Goal: Task Accomplishment & Management: Complete application form

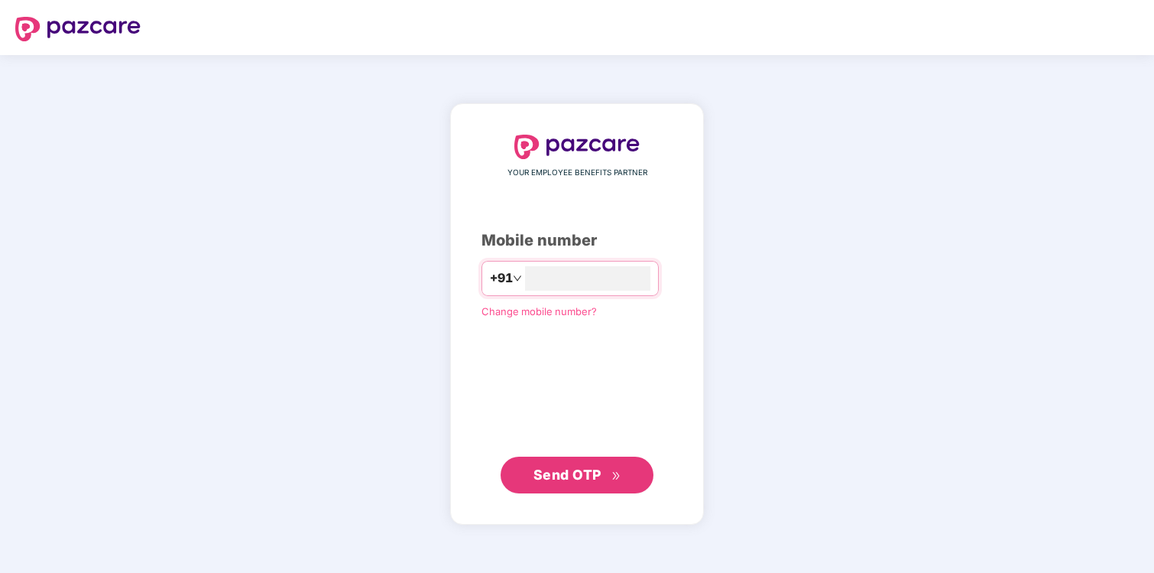
type input "**********"
click at [582, 469] on span "Send OTP" at bounding box center [568, 474] width 68 height 16
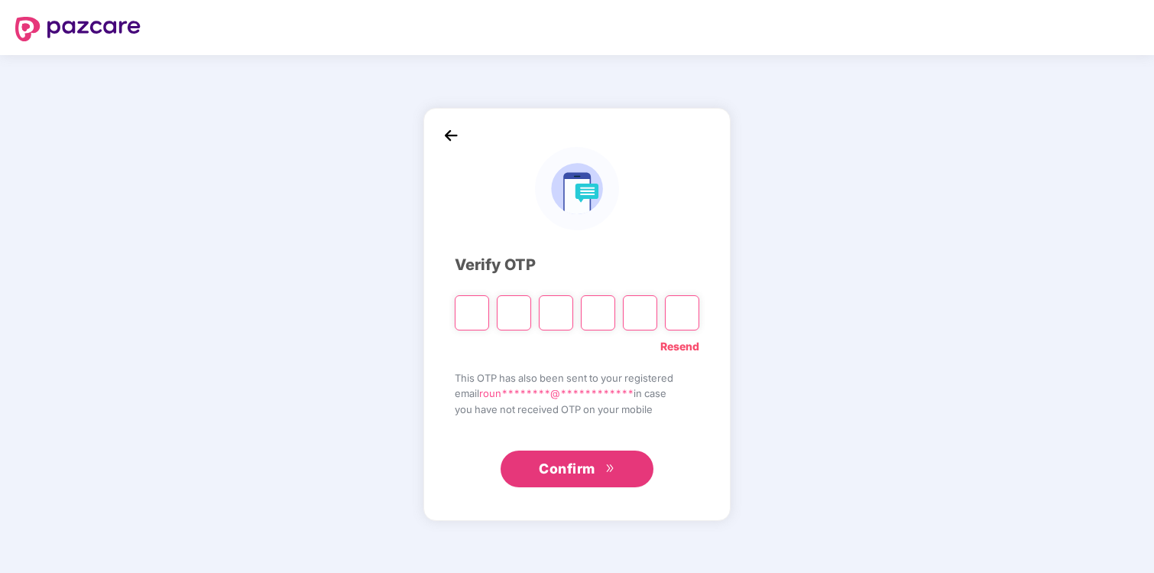
paste input "*"
type input "*"
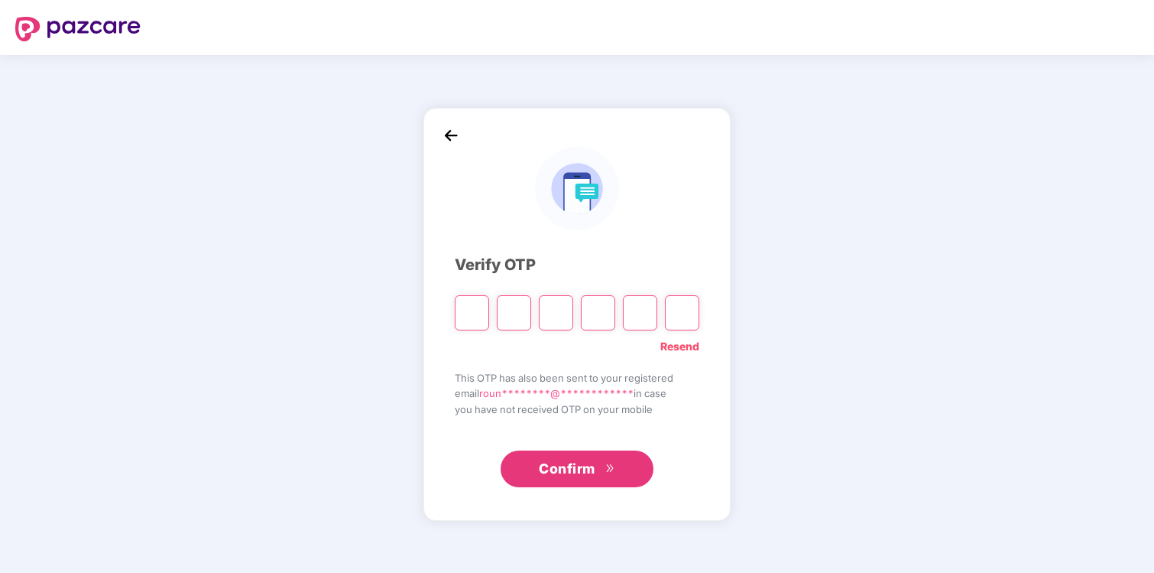
type input "*"
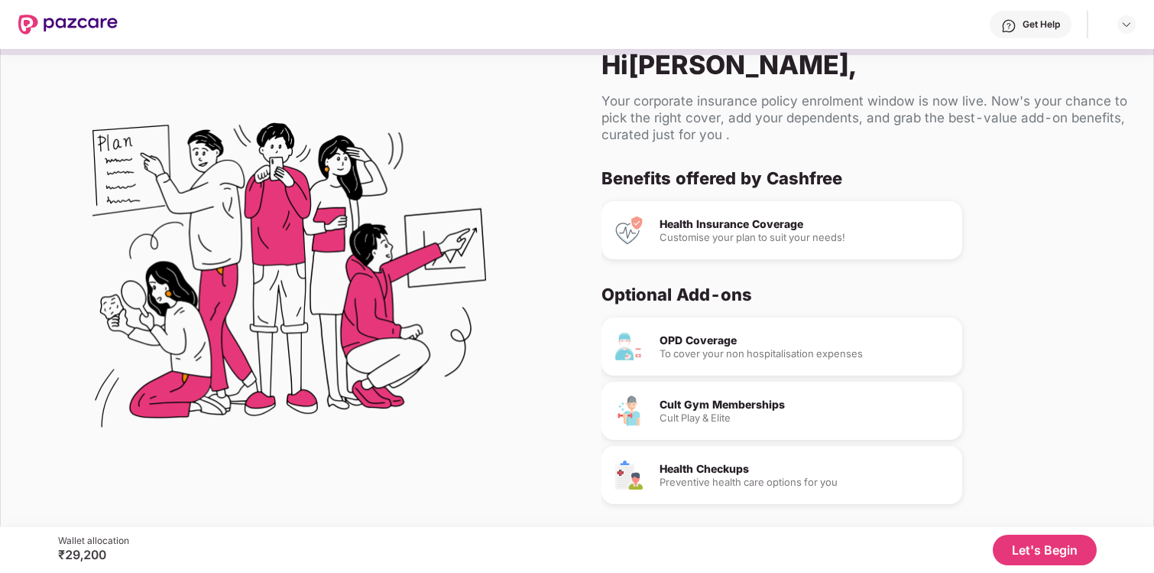
scroll to position [32, 0]
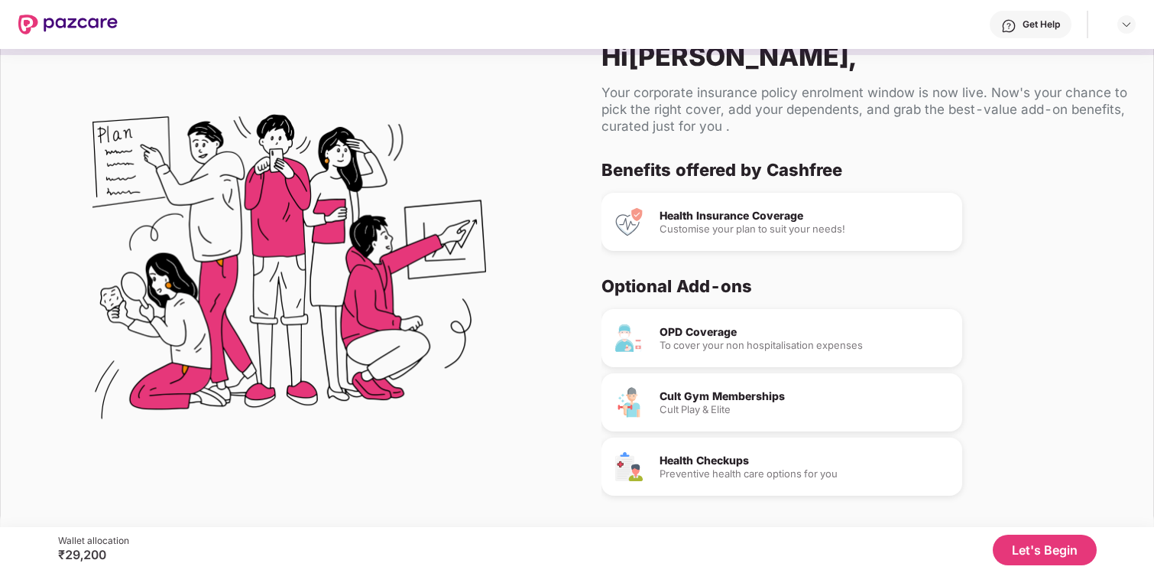
click at [1042, 549] on button "Let's Begin" at bounding box center [1045, 549] width 104 height 31
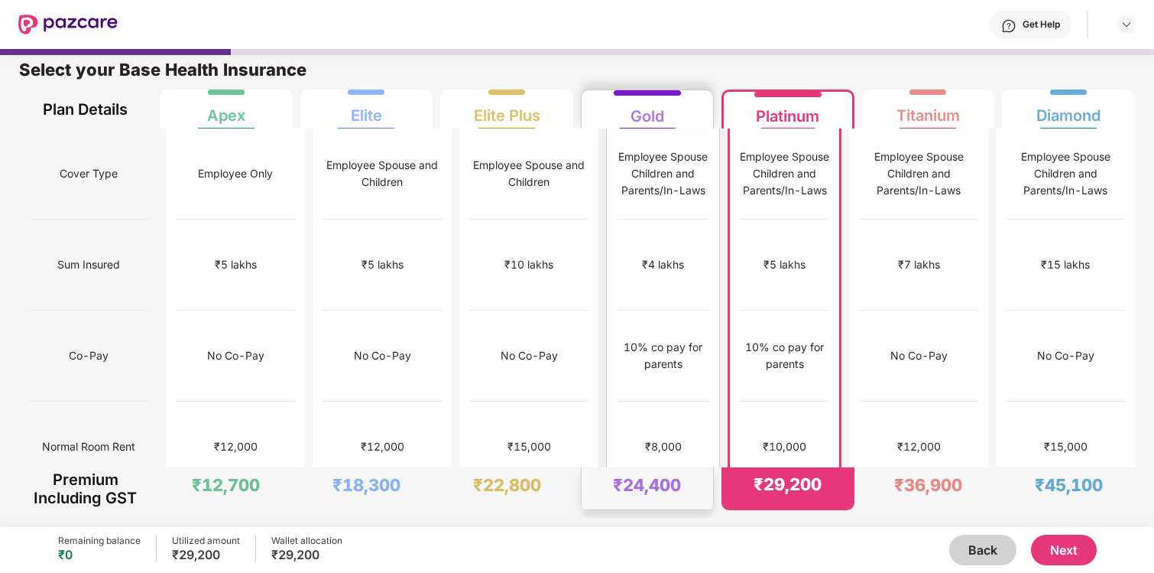
click at [661, 529] on div "No limit" at bounding box center [662, 537] width 37 height 17
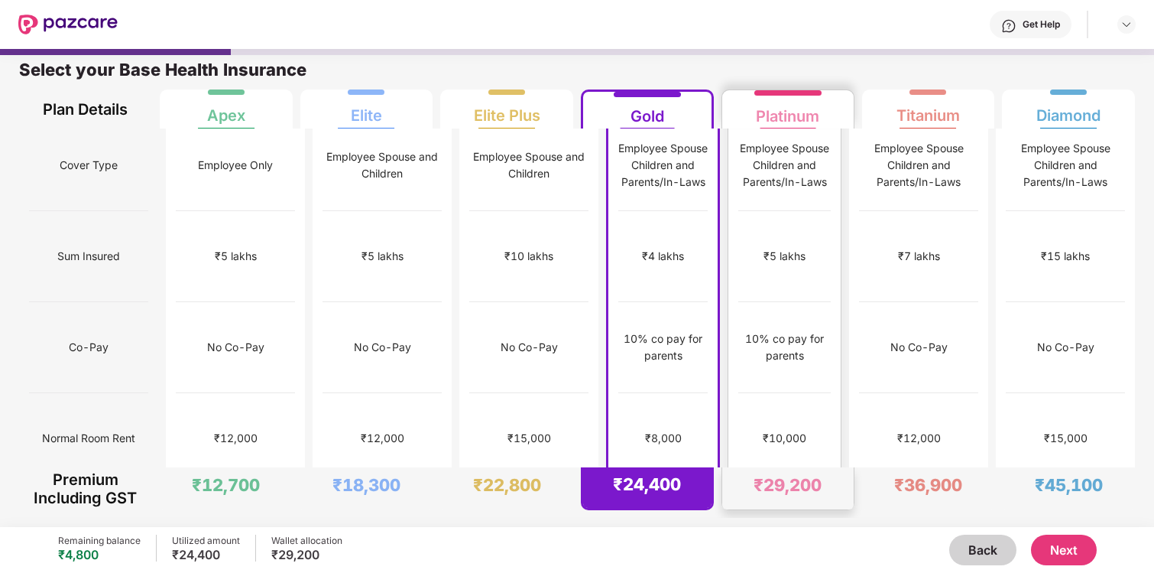
scroll to position [0, 0]
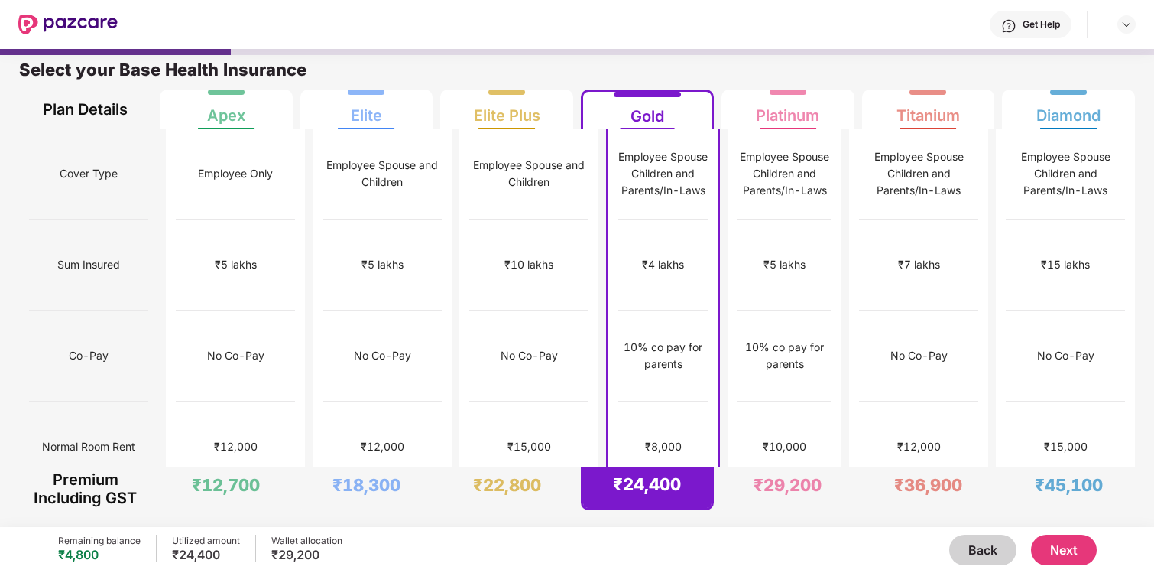
click at [1073, 550] on button "Next" at bounding box center [1064, 549] width 66 height 31
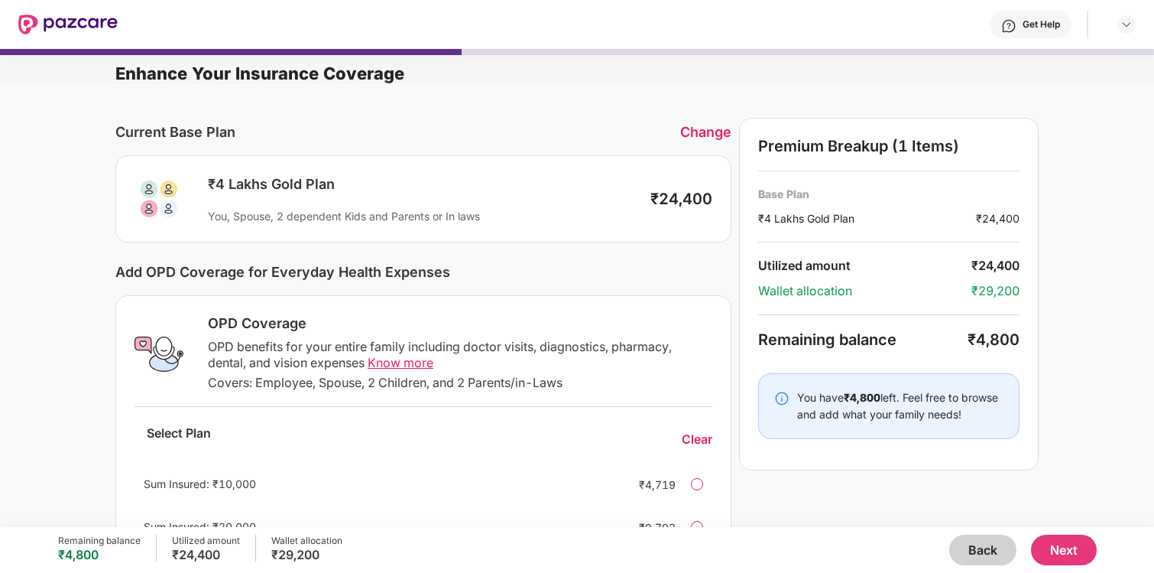
click at [386, 364] on span "Know more" at bounding box center [401, 362] width 66 height 15
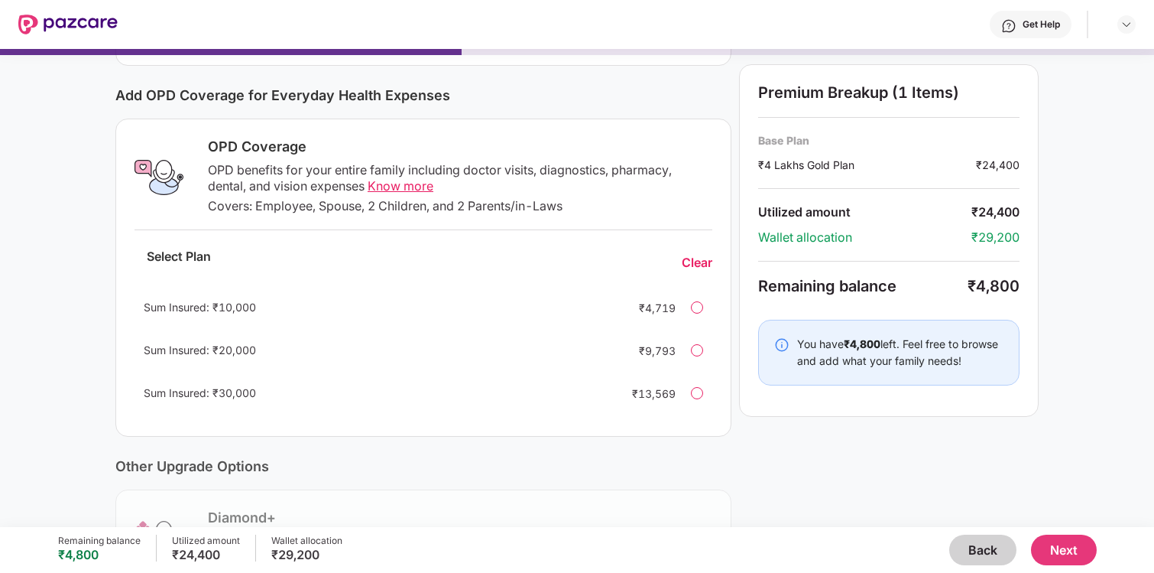
scroll to position [188, 0]
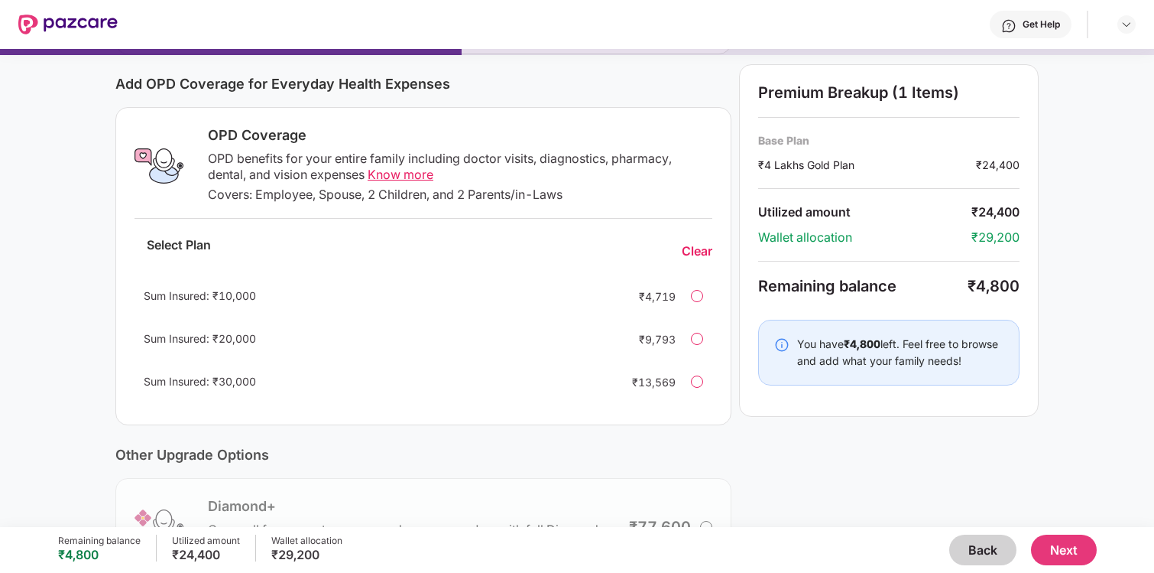
click at [691, 296] on div at bounding box center [697, 296] width 12 height 12
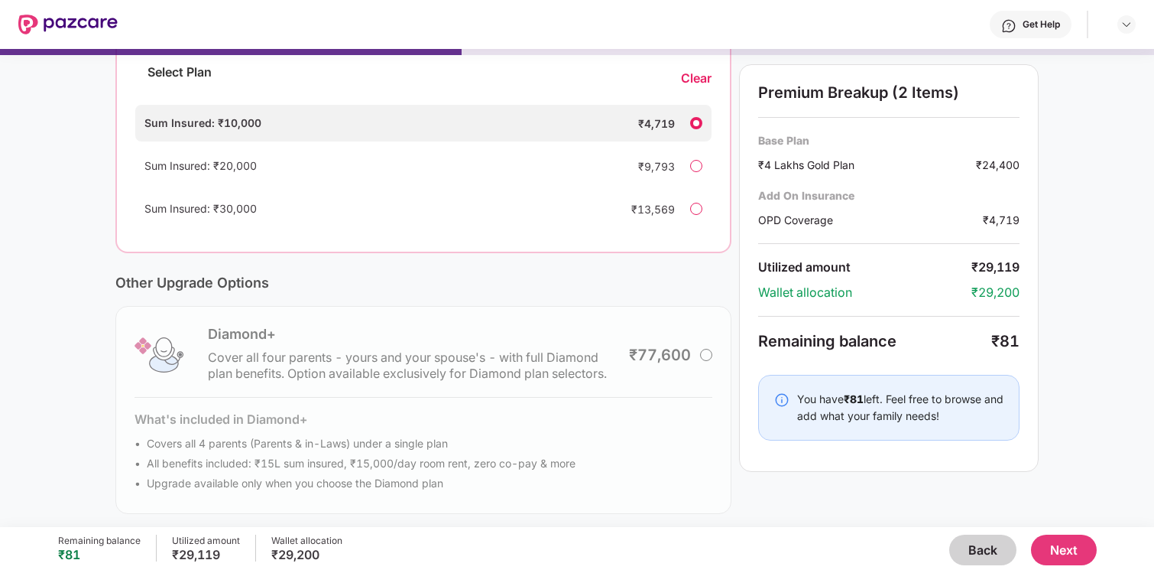
scroll to position [362, 0]
click at [699, 164] on div at bounding box center [696, 165] width 12 height 12
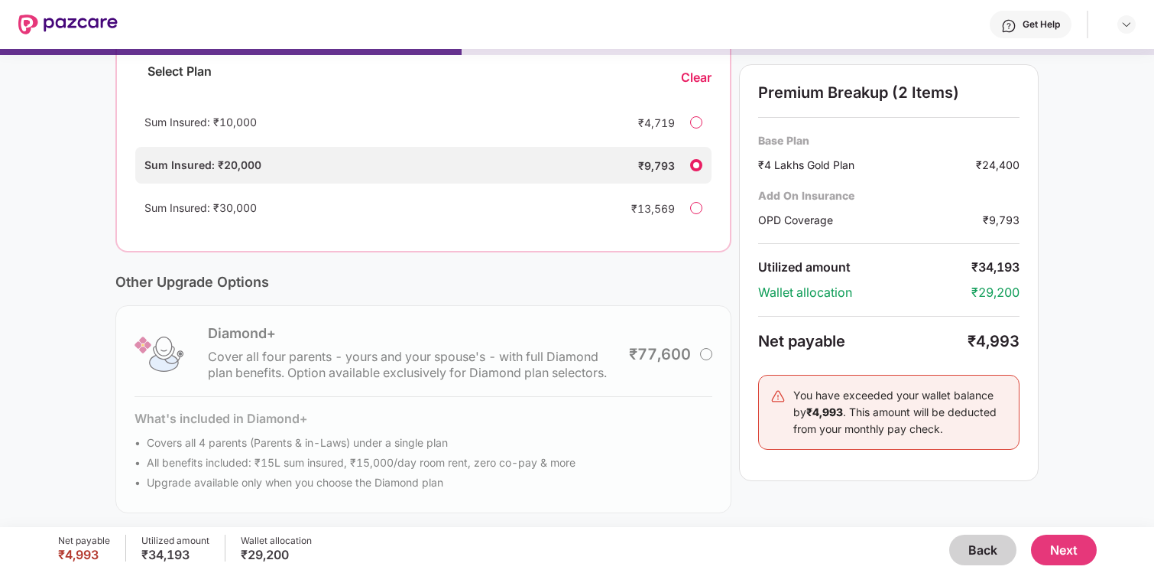
click at [699, 120] on div at bounding box center [696, 122] width 12 height 12
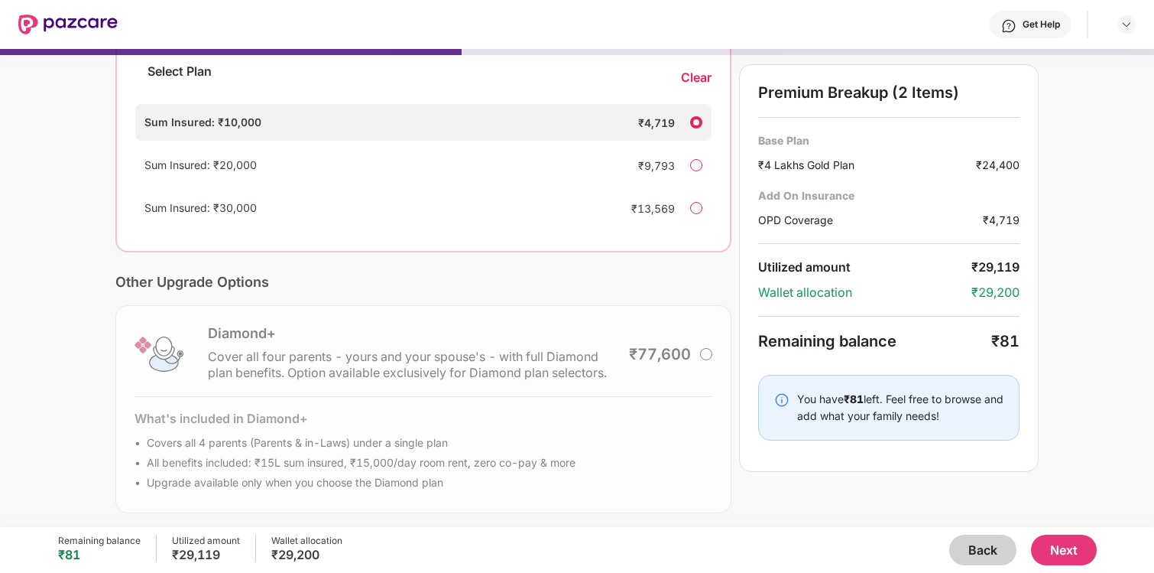
scroll to position [367, 0]
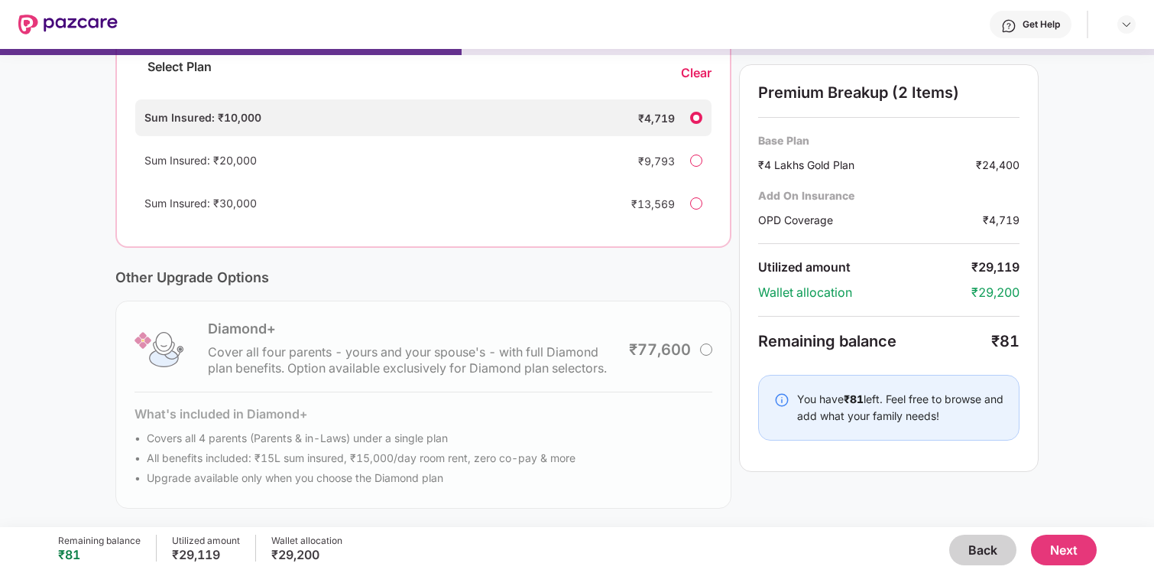
click at [1067, 544] on button "Next" at bounding box center [1064, 549] width 66 height 31
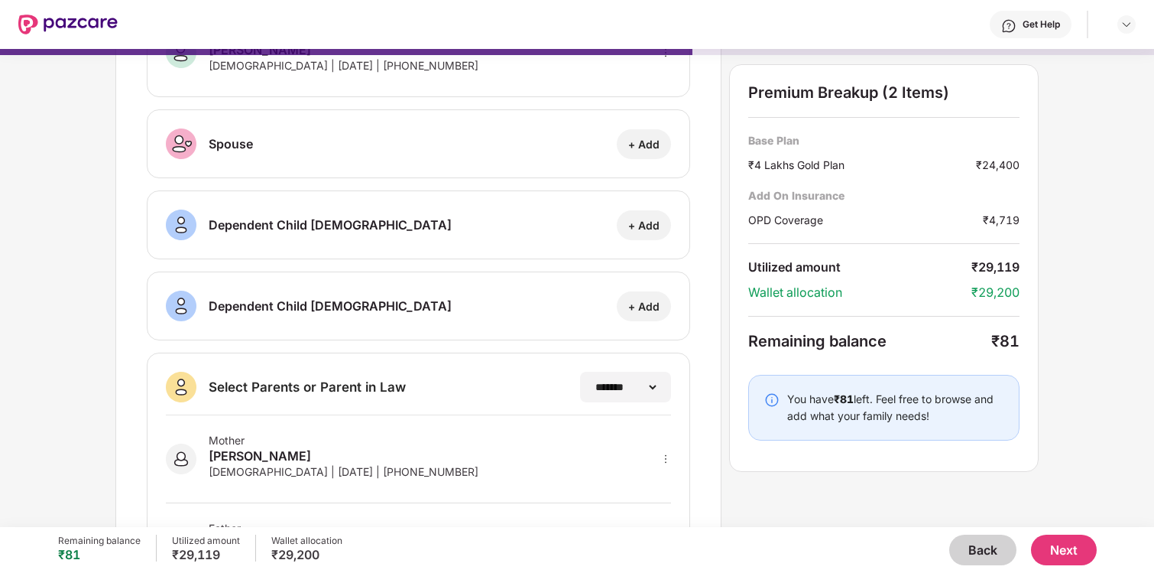
scroll to position [222, 0]
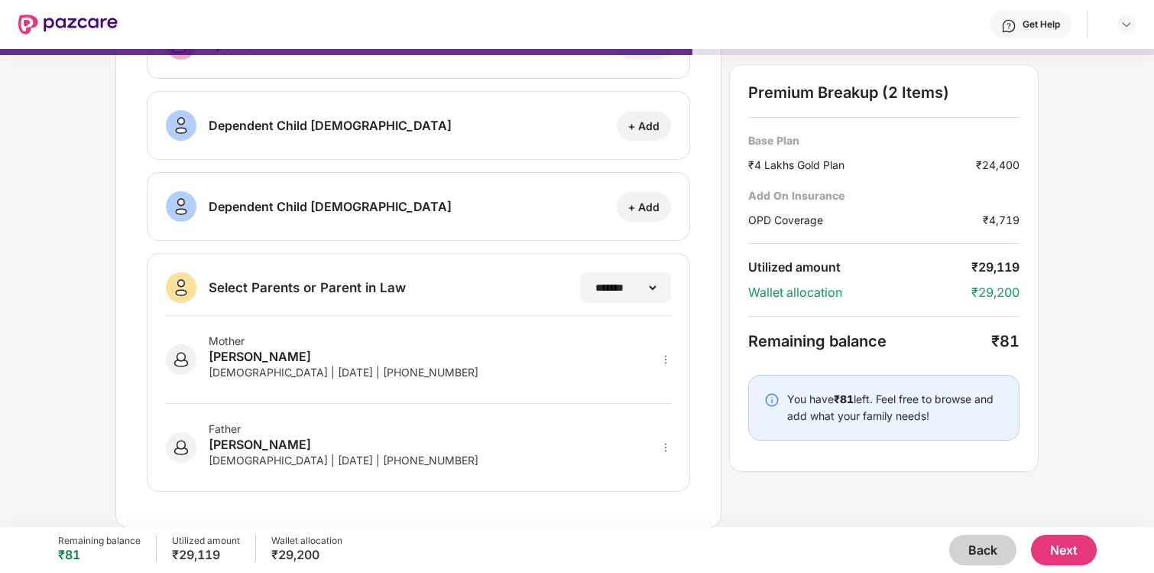
click at [1066, 553] on button "Next" at bounding box center [1064, 549] width 66 height 31
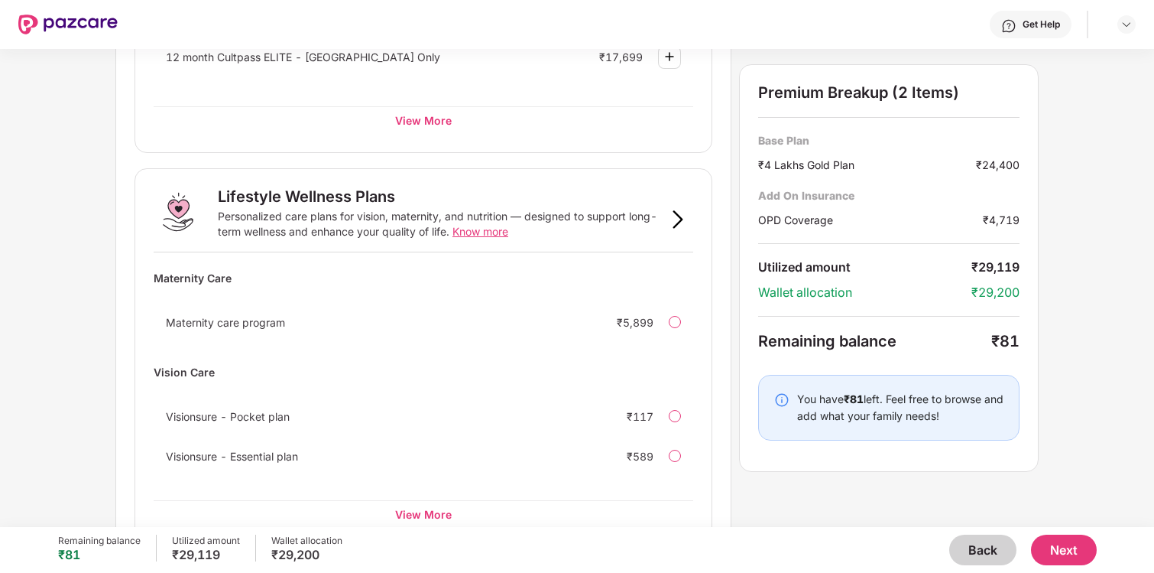
scroll to position [918, 0]
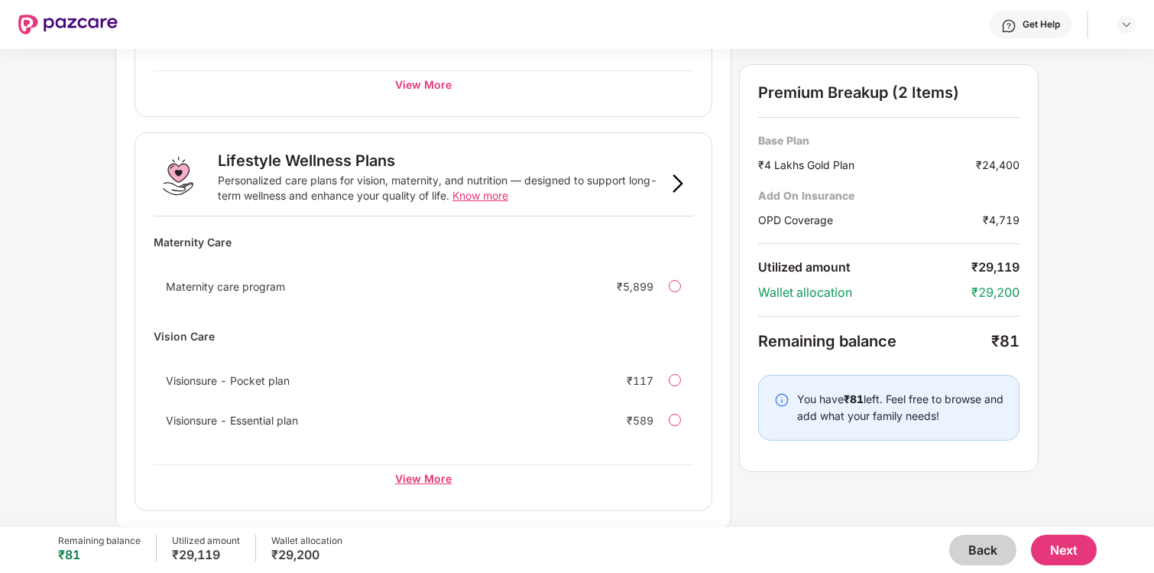
click at [401, 478] on div "View More" at bounding box center [424, 478] width 540 height 28
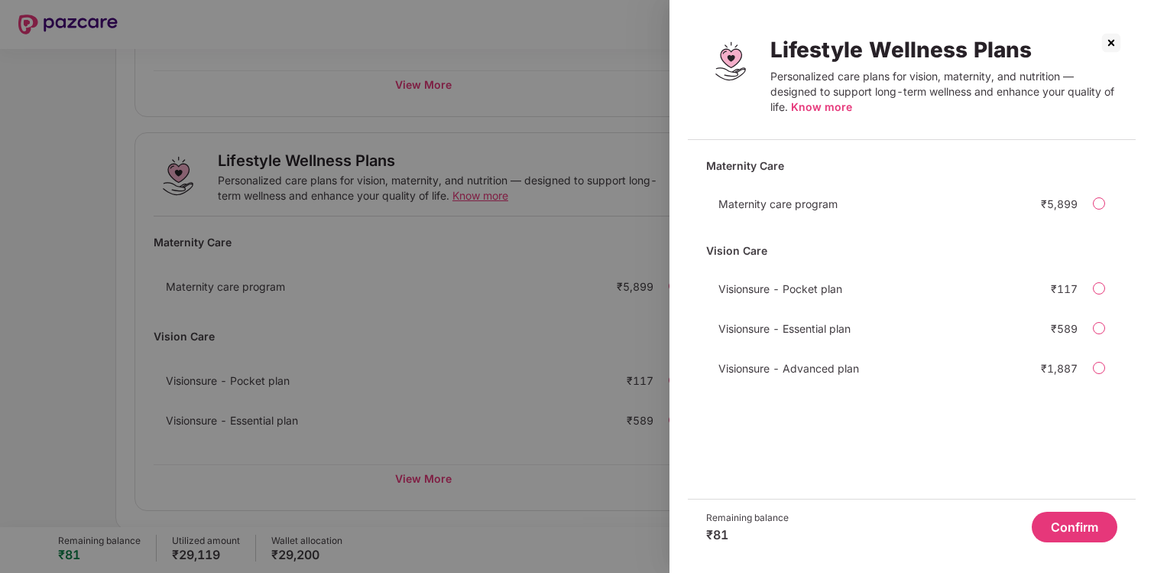
click at [1112, 45] on img at bounding box center [1111, 43] width 24 height 24
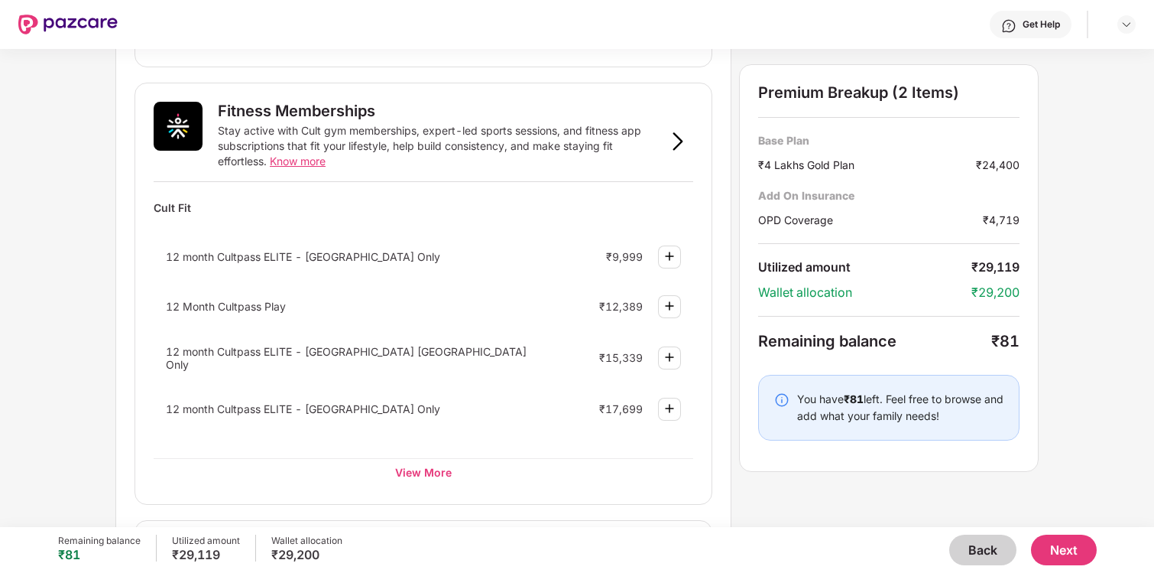
scroll to position [530, 0]
click at [400, 461] on div "View More" at bounding box center [424, 473] width 540 height 28
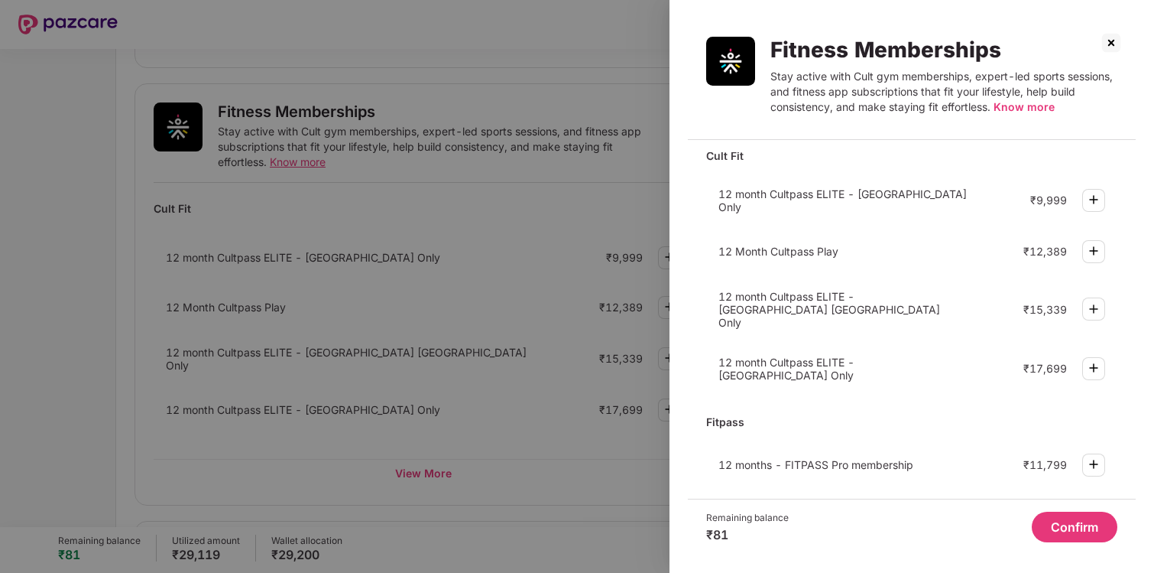
scroll to position [0, 0]
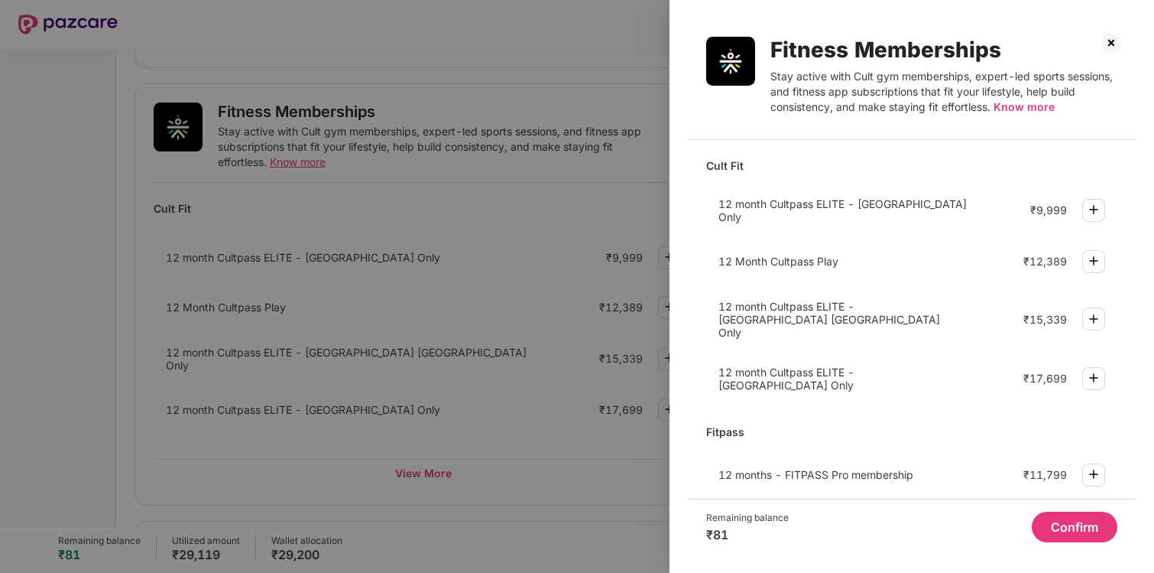
click at [1108, 47] on img at bounding box center [1111, 43] width 24 height 24
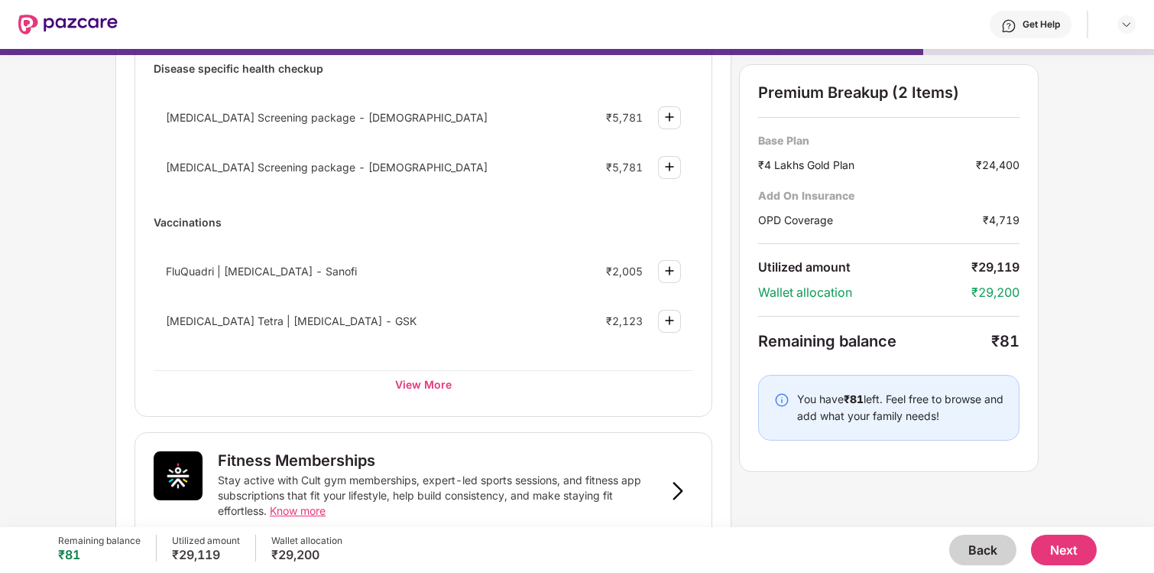
scroll to position [193, 0]
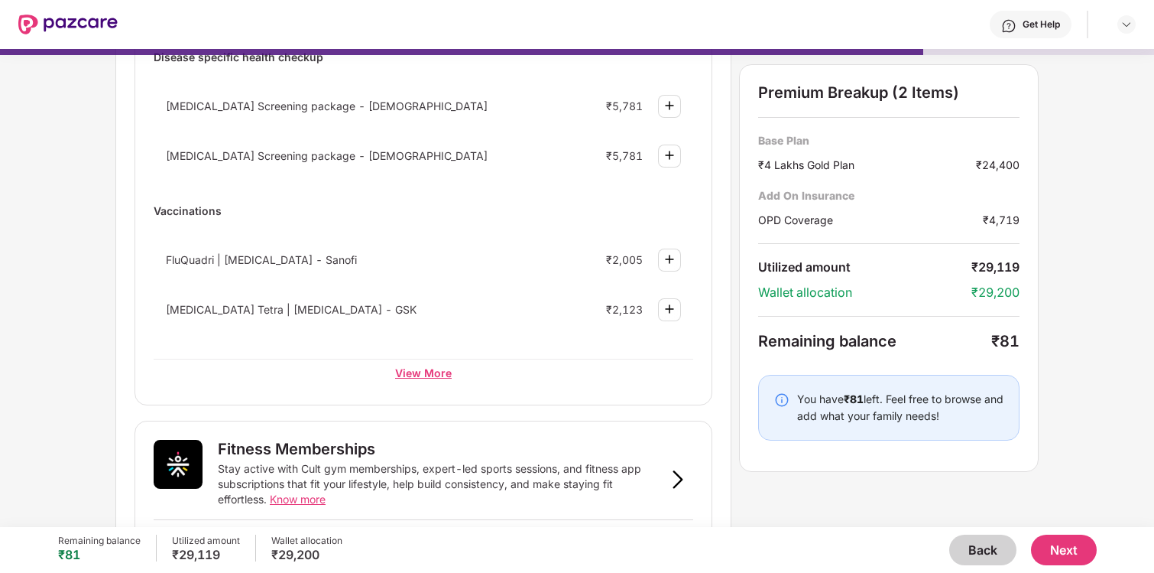
click at [416, 377] on div "View More" at bounding box center [424, 372] width 540 height 28
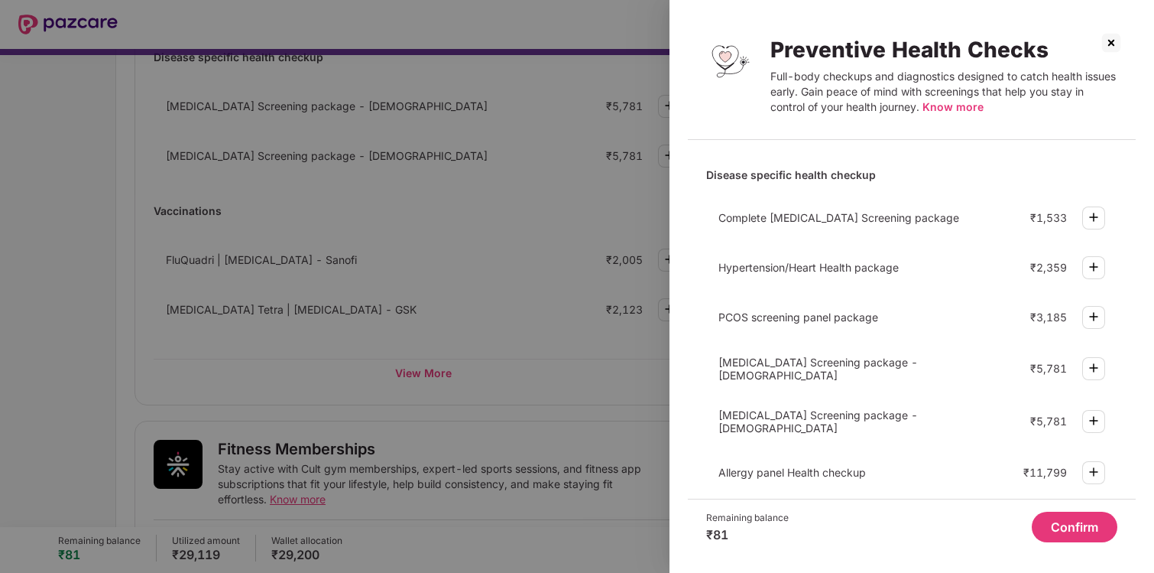
scroll to position [112, 0]
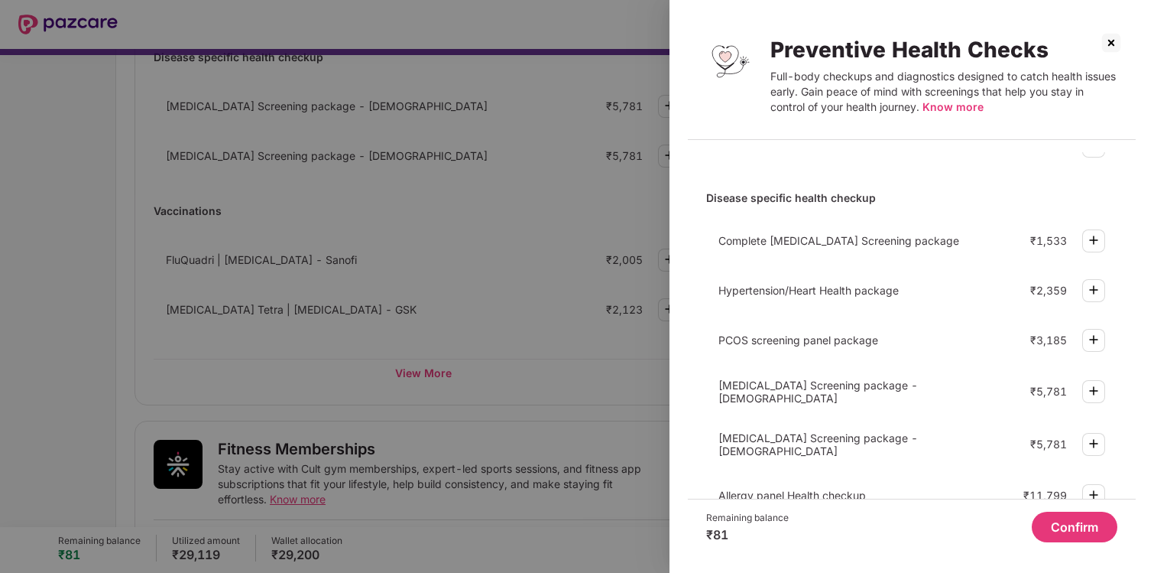
click at [537, 224] on div at bounding box center [577, 286] width 1154 height 573
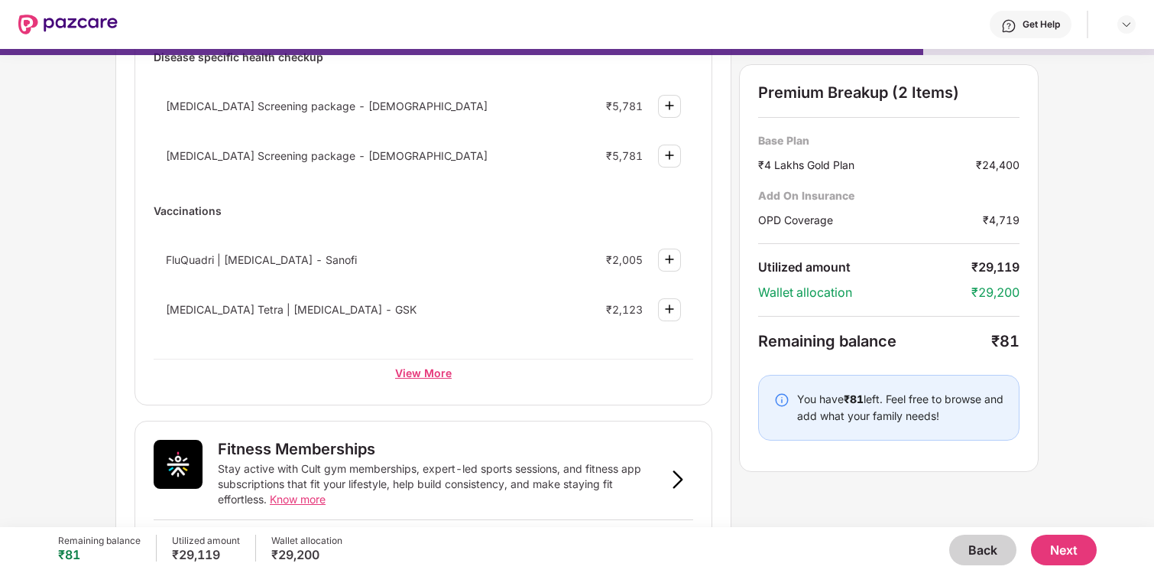
click at [420, 375] on div "View More" at bounding box center [424, 372] width 540 height 28
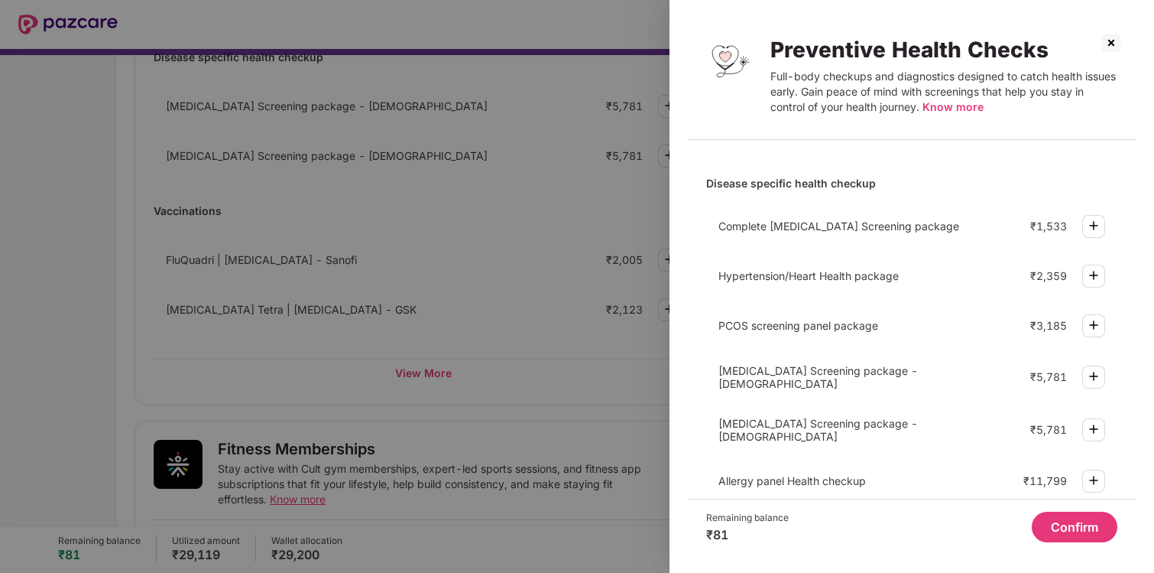
scroll to position [121, 0]
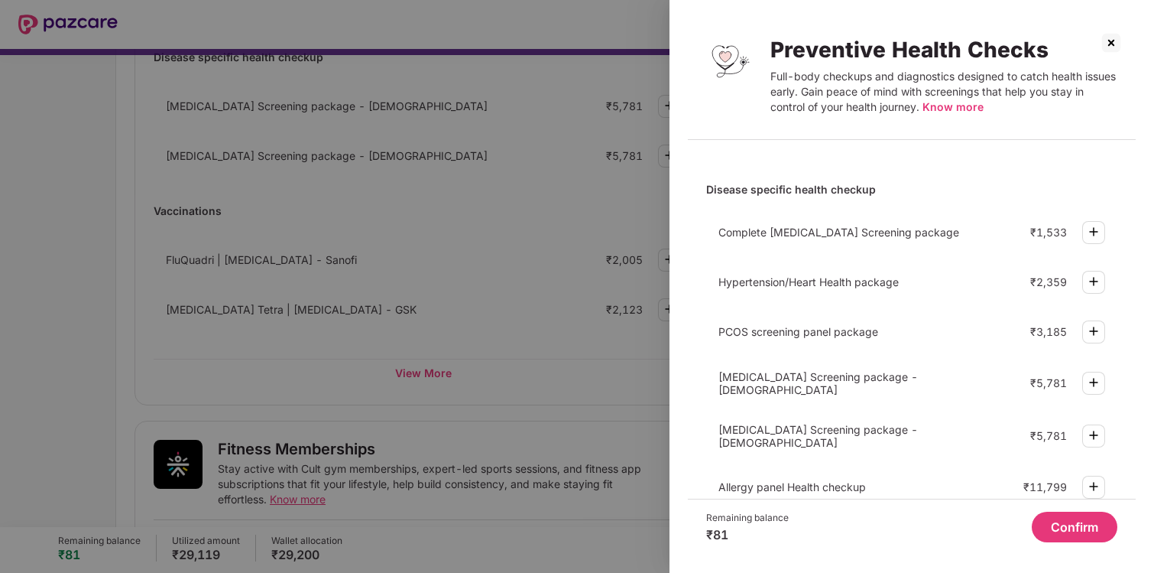
click at [1097, 231] on img at bounding box center [1094, 231] width 18 height 18
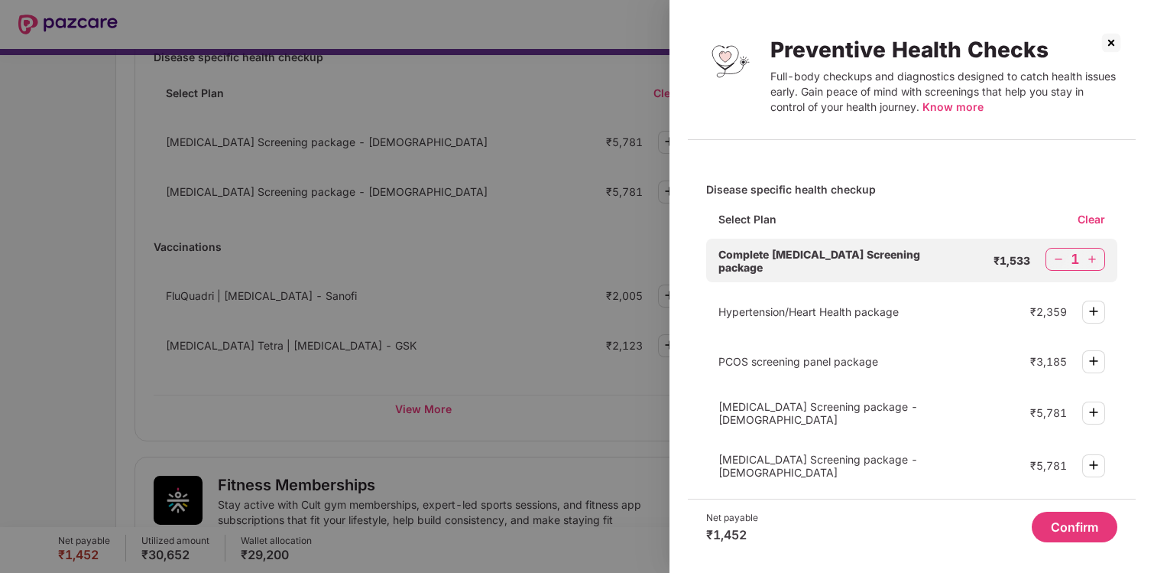
click at [1054, 261] on img at bounding box center [1058, 258] width 15 height 15
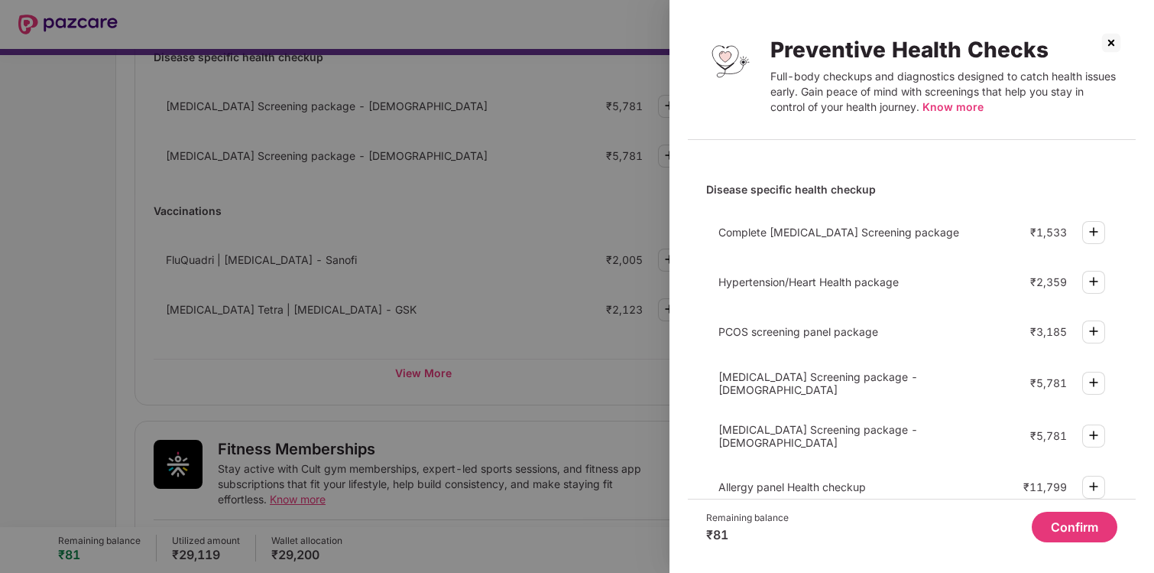
click at [1111, 45] on img at bounding box center [1111, 43] width 24 height 24
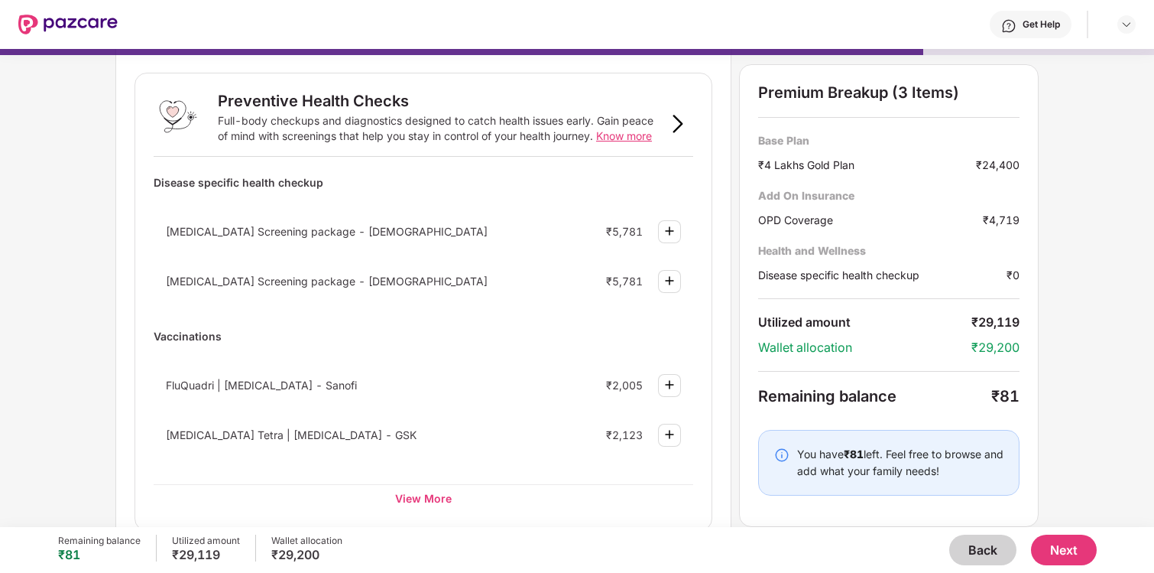
scroll to position [0, 0]
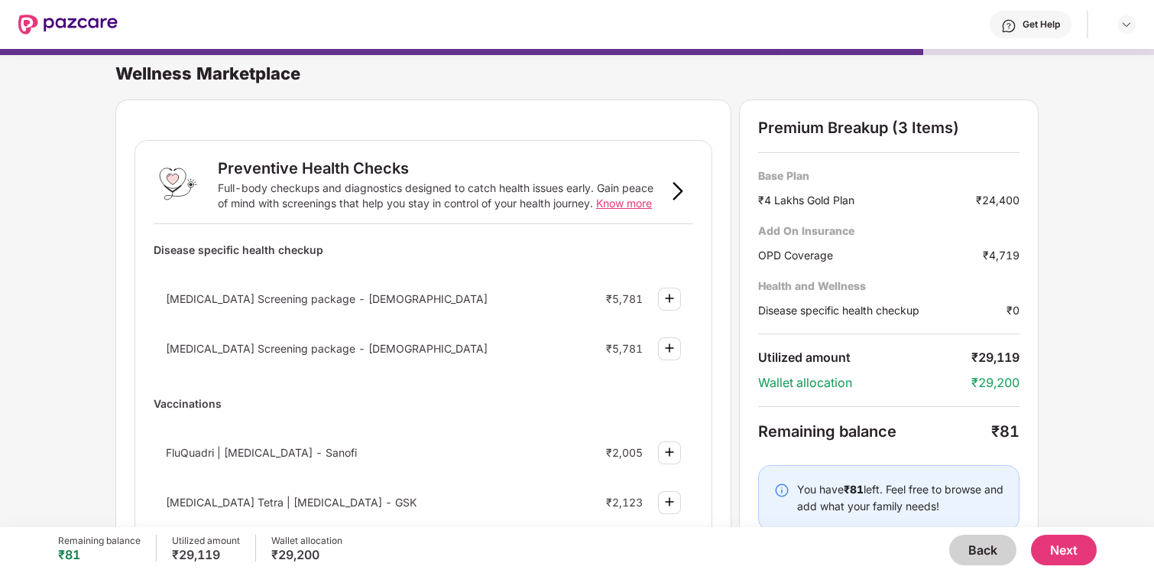
click at [972, 552] on button "Back" at bounding box center [982, 549] width 67 height 31
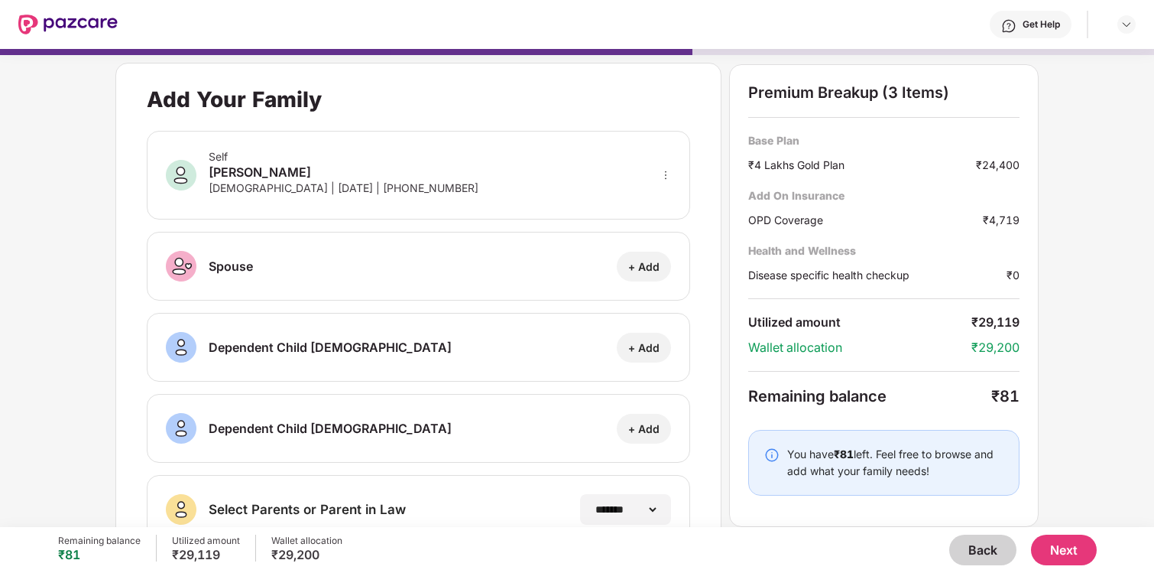
click at [972, 552] on button "Back" at bounding box center [982, 549] width 67 height 31
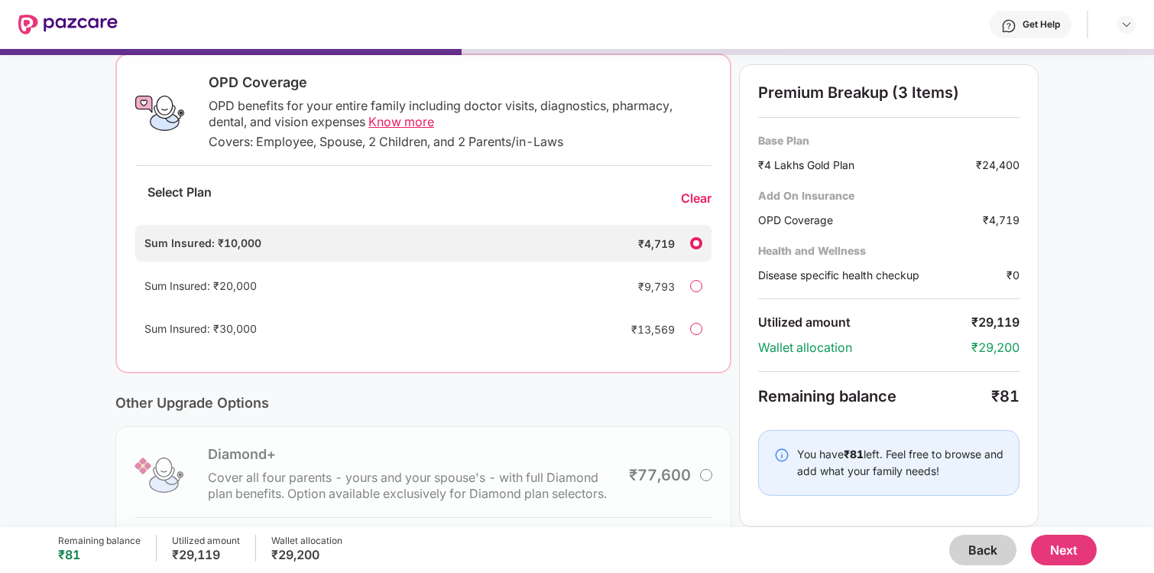
scroll to position [367, 0]
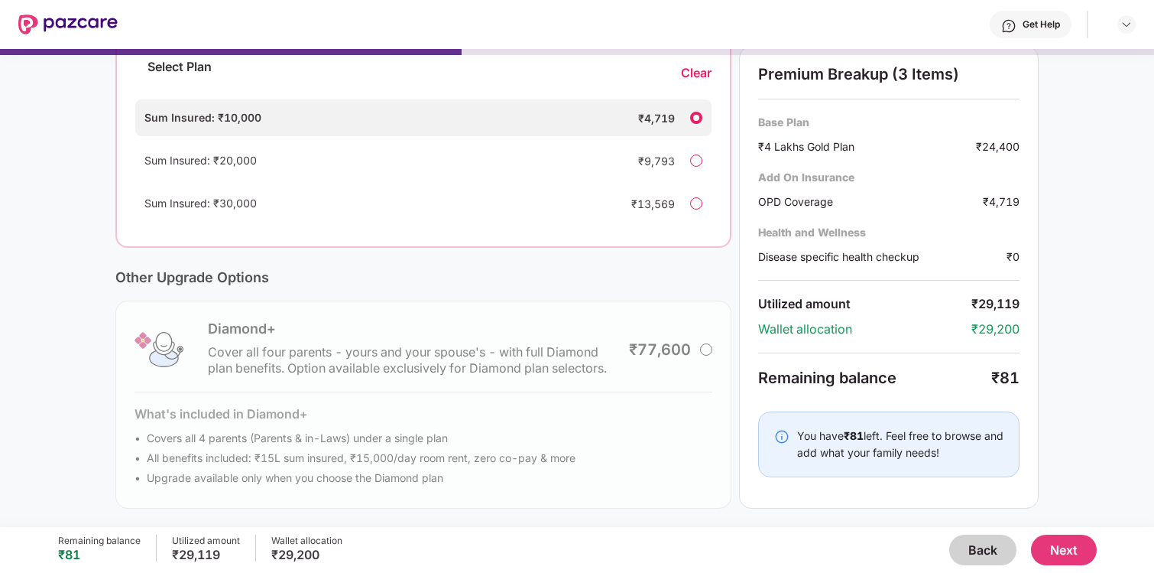
click at [1056, 552] on button "Next" at bounding box center [1064, 549] width 66 height 31
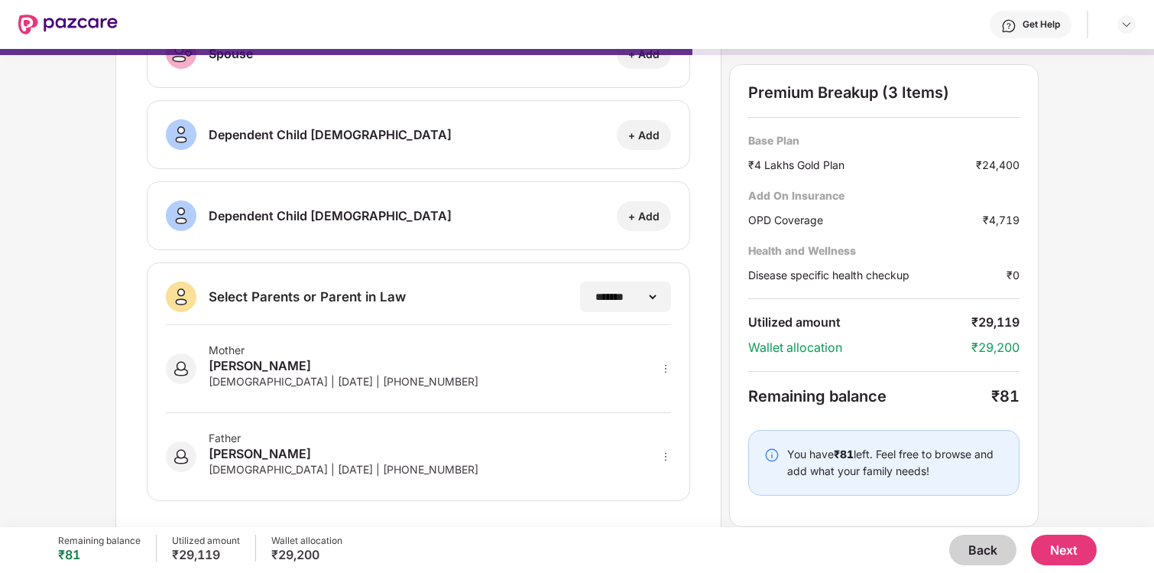
scroll to position [222, 0]
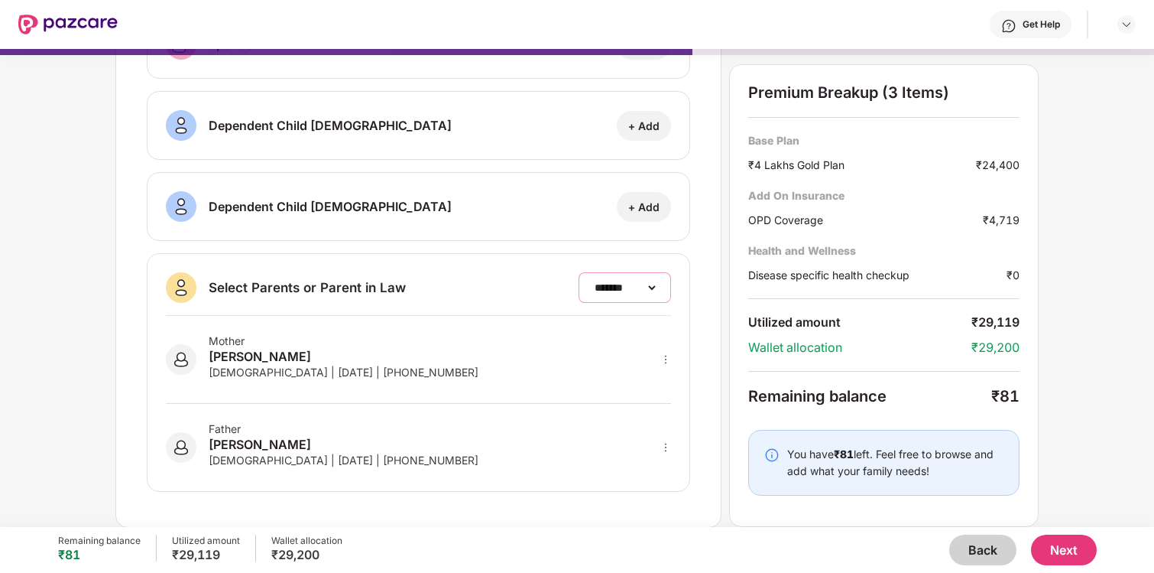
click at [627, 288] on select "**********" at bounding box center [625, 287] width 66 height 12
click at [1052, 547] on button "Next" at bounding box center [1064, 549] width 66 height 31
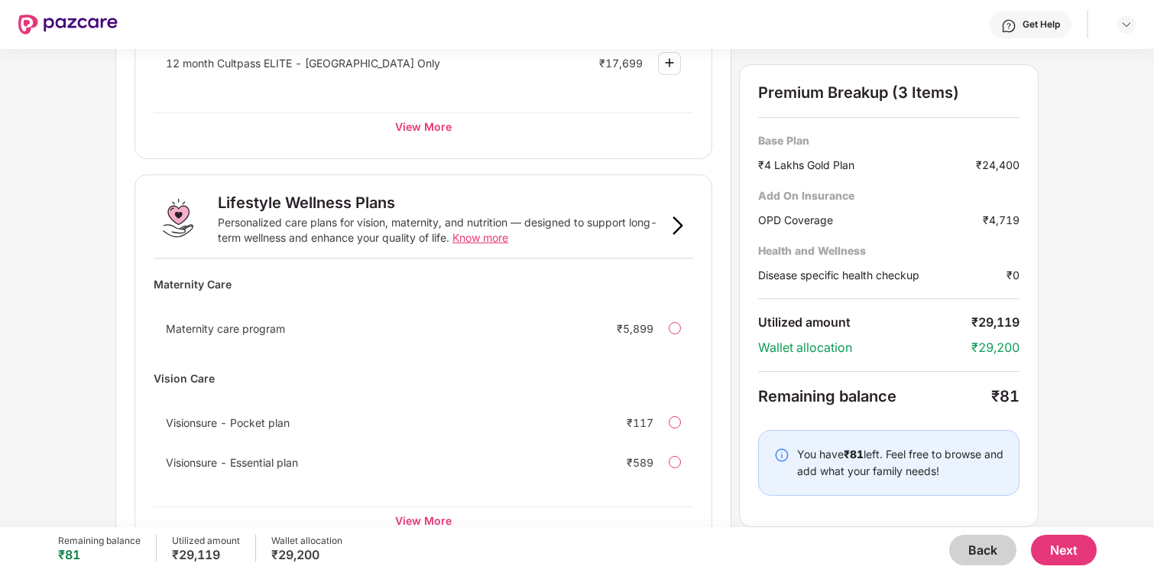
scroll to position [851, 0]
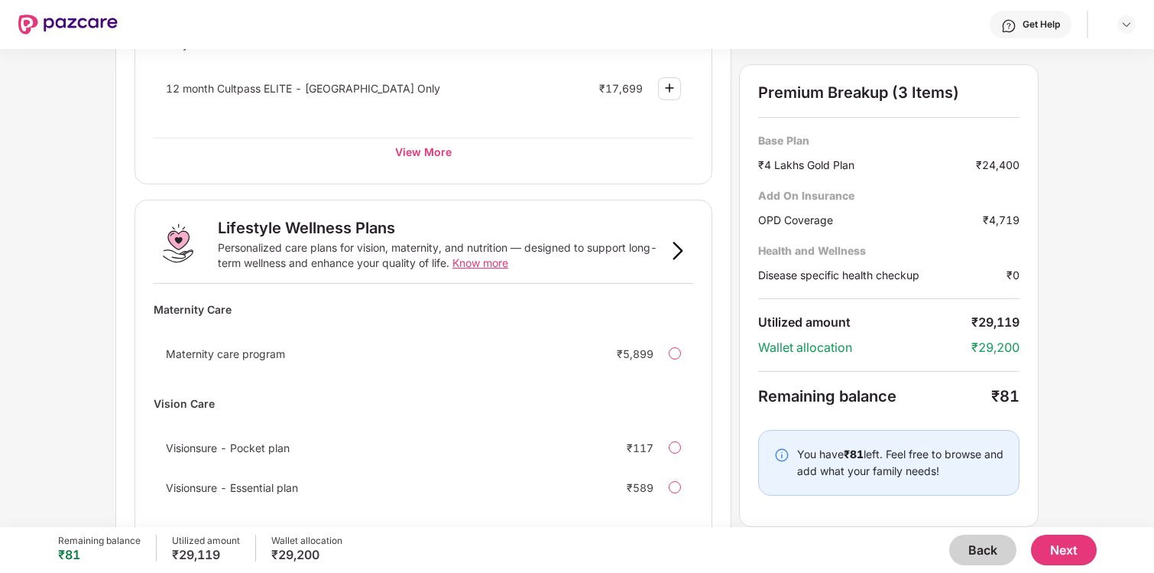
click at [1059, 539] on button "Next" at bounding box center [1064, 549] width 66 height 31
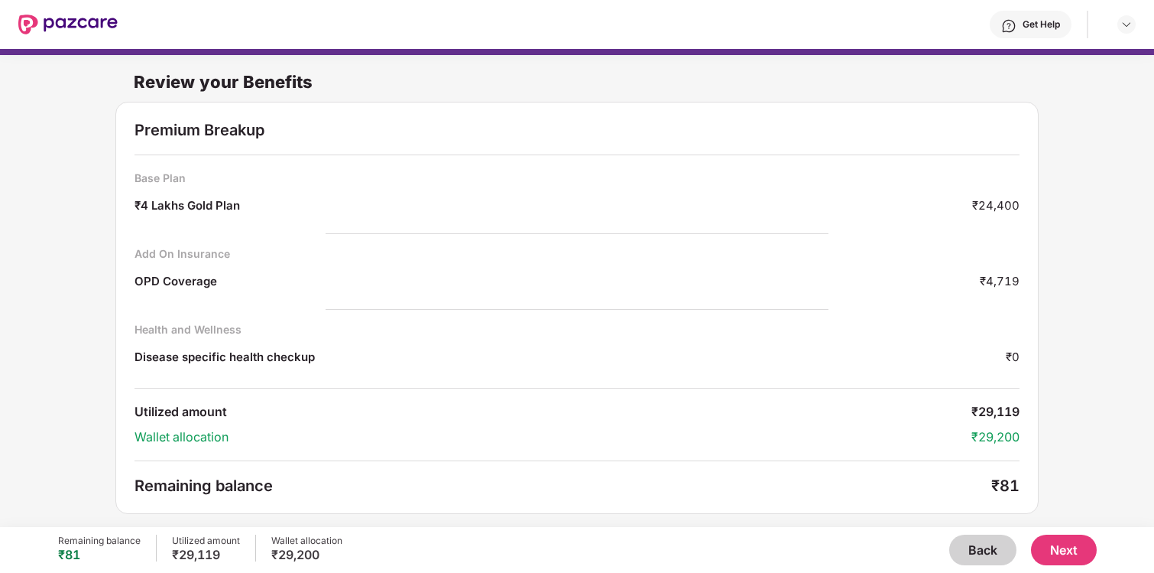
scroll to position [2, 0]
click at [991, 200] on div "₹24,400" at bounding box center [995, 206] width 47 height 21
click at [981, 542] on button "Back" at bounding box center [982, 549] width 67 height 31
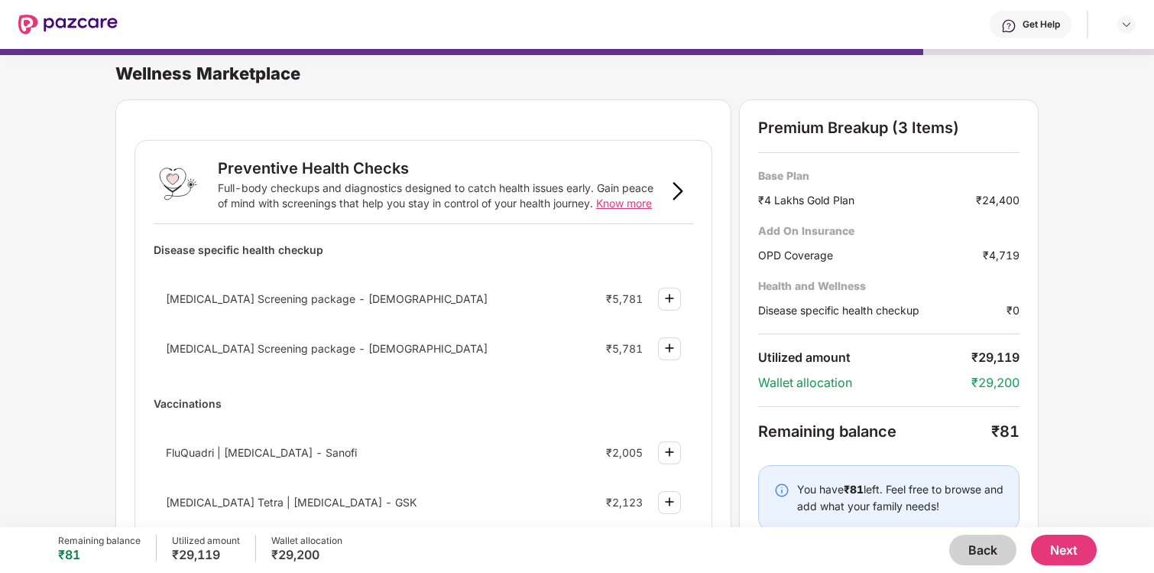
click at [981, 543] on button "Back" at bounding box center [982, 549] width 67 height 31
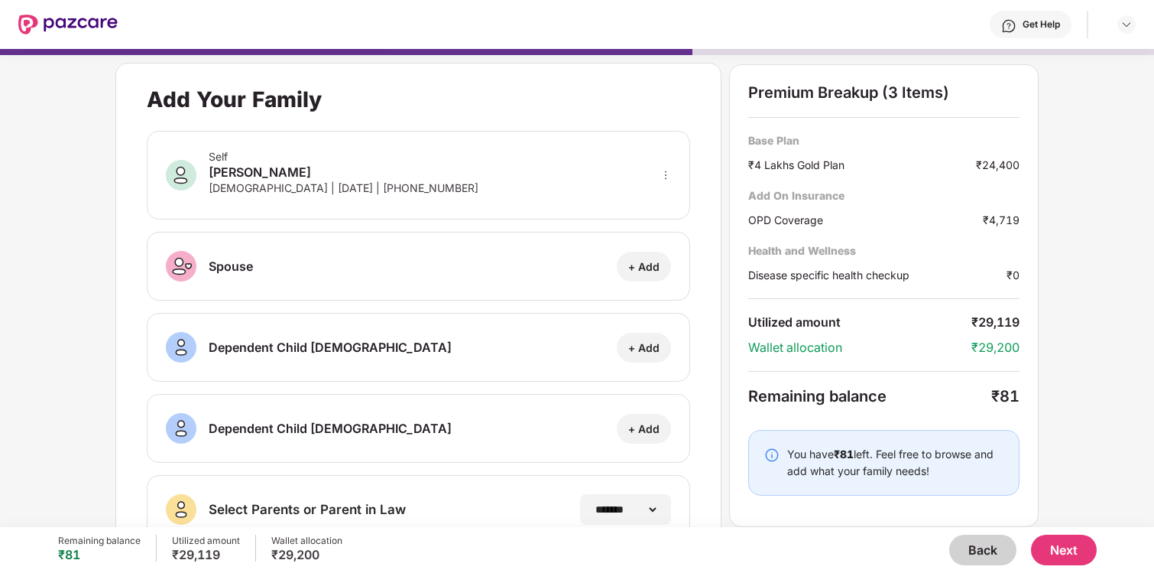
click at [981, 543] on button "Back" at bounding box center [982, 549] width 67 height 31
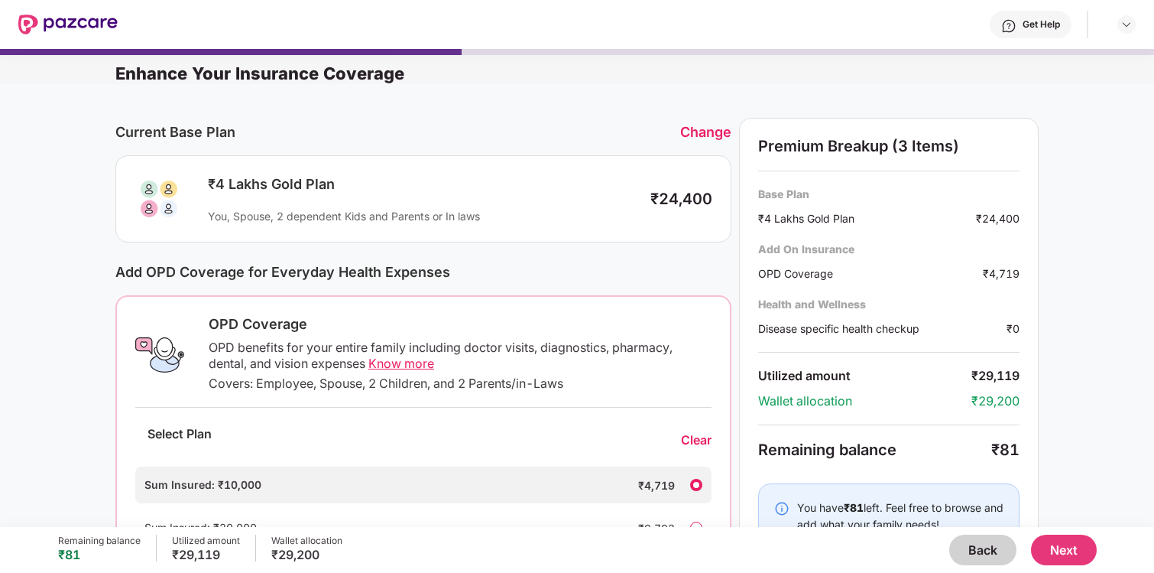
click at [981, 543] on button "Back" at bounding box center [982, 549] width 67 height 31
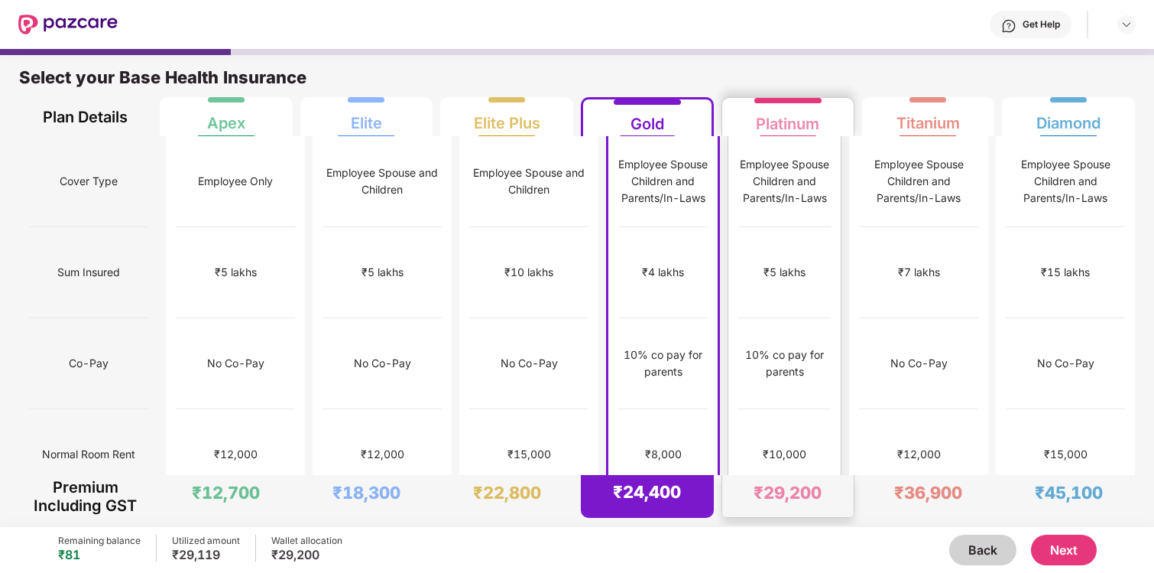
click at [787, 500] on div "No limit" at bounding box center [784, 545] width 92 height 91
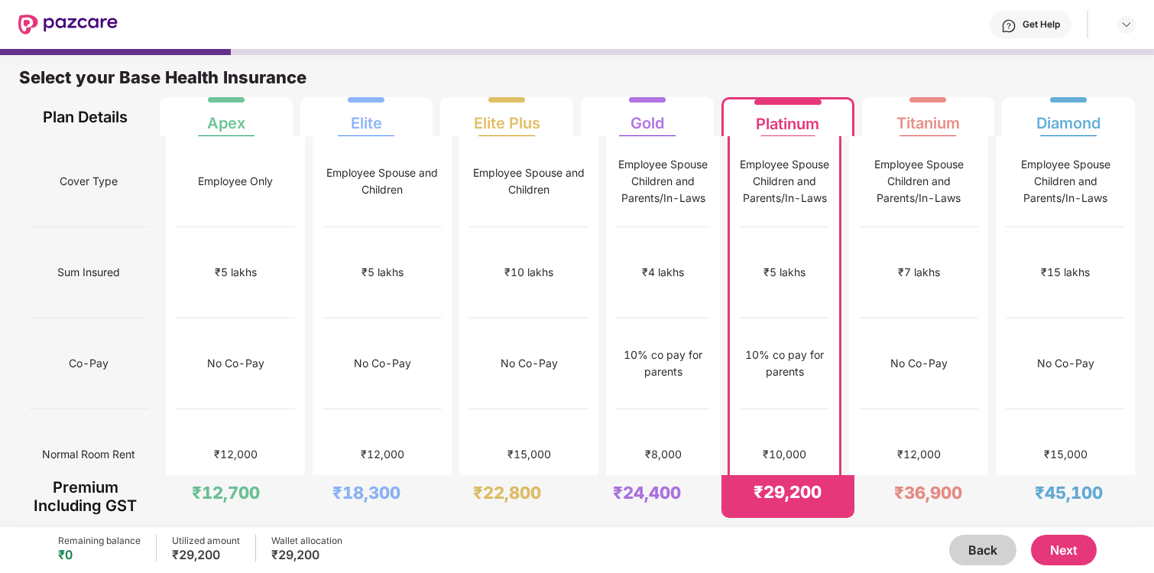
click at [1055, 541] on button "Next" at bounding box center [1064, 549] width 66 height 31
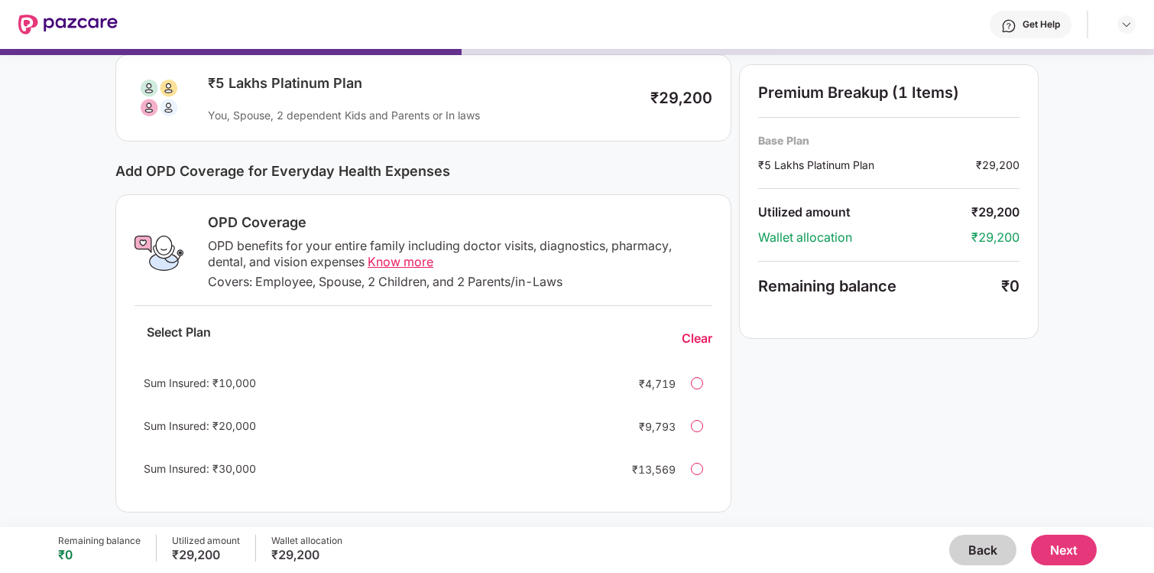
scroll to position [125, 0]
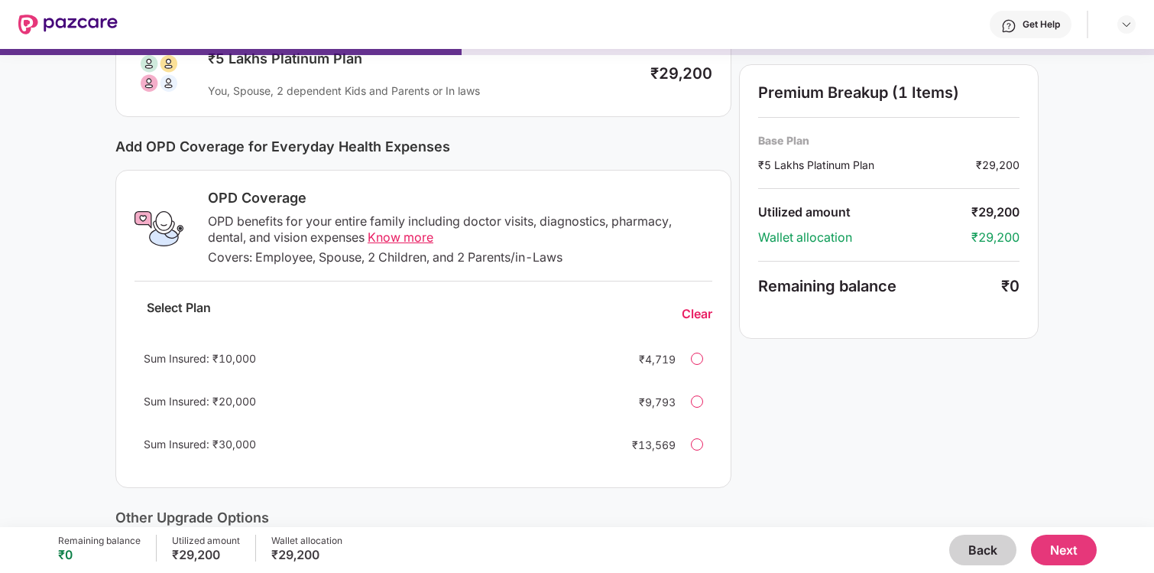
click at [1069, 555] on button "Next" at bounding box center [1064, 549] width 66 height 31
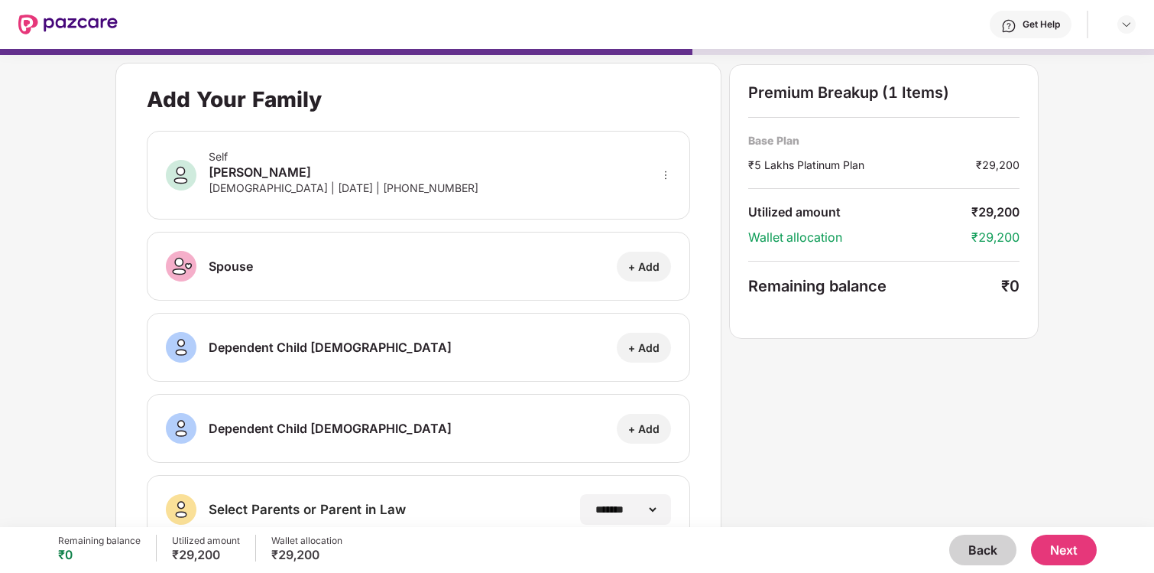
click at [972, 544] on button "Back" at bounding box center [982, 549] width 67 height 31
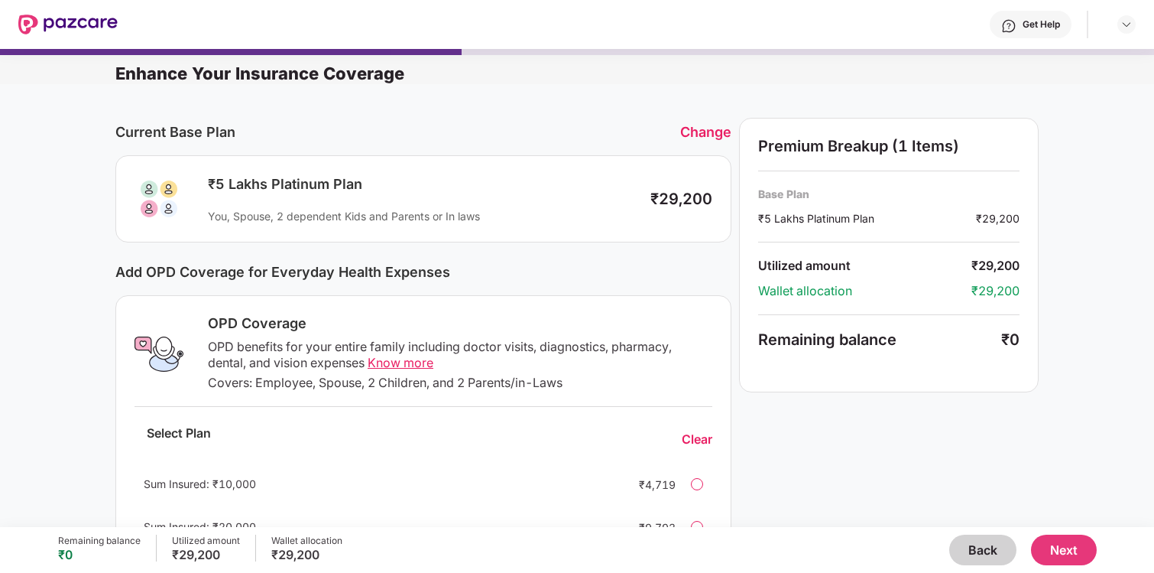
click at [975, 550] on button "Back" at bounding box center [982, 549] width 67 height 31
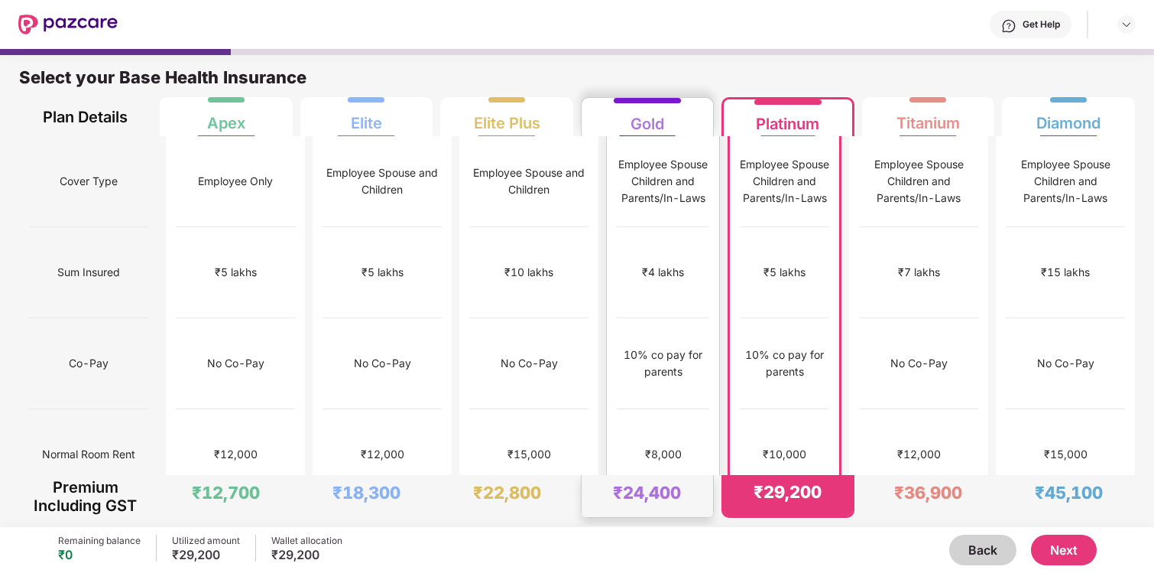
click at [675, 500] on div "No limit" at bounding box center [663, 545] width 92 height 91
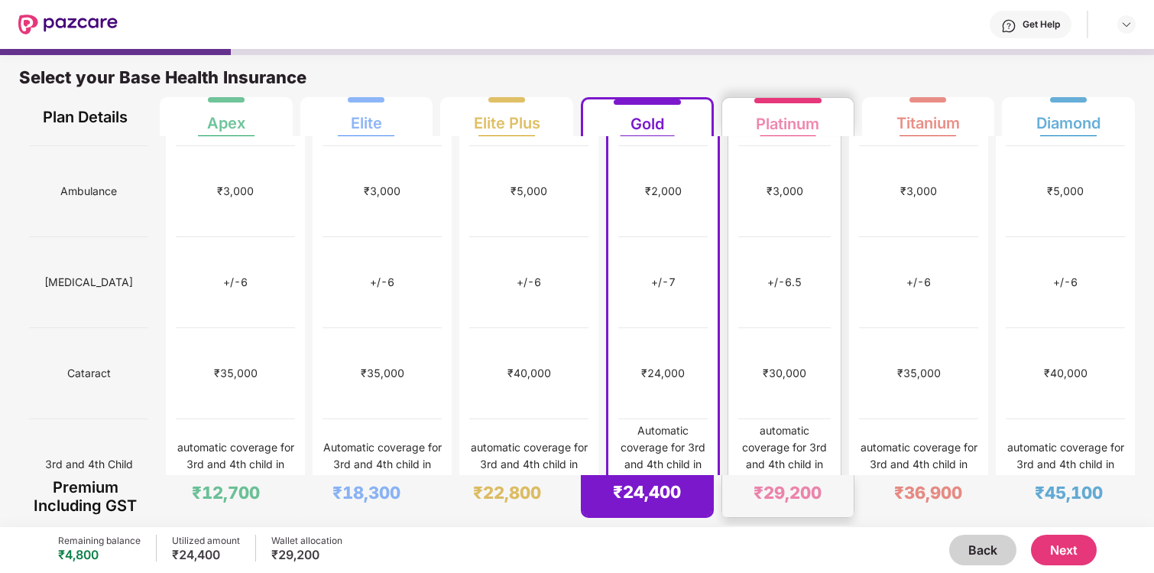
scroll to position [0, 0]
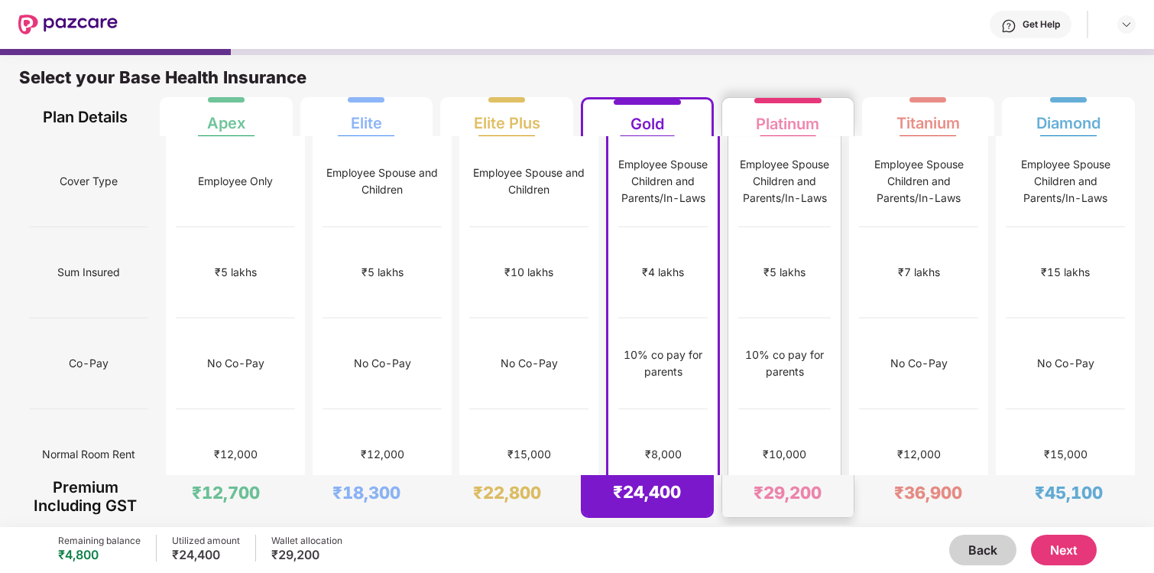
click at [774, 346] on div "10% co pay for parents" at bounding box center [784, 363] width 92 height 34
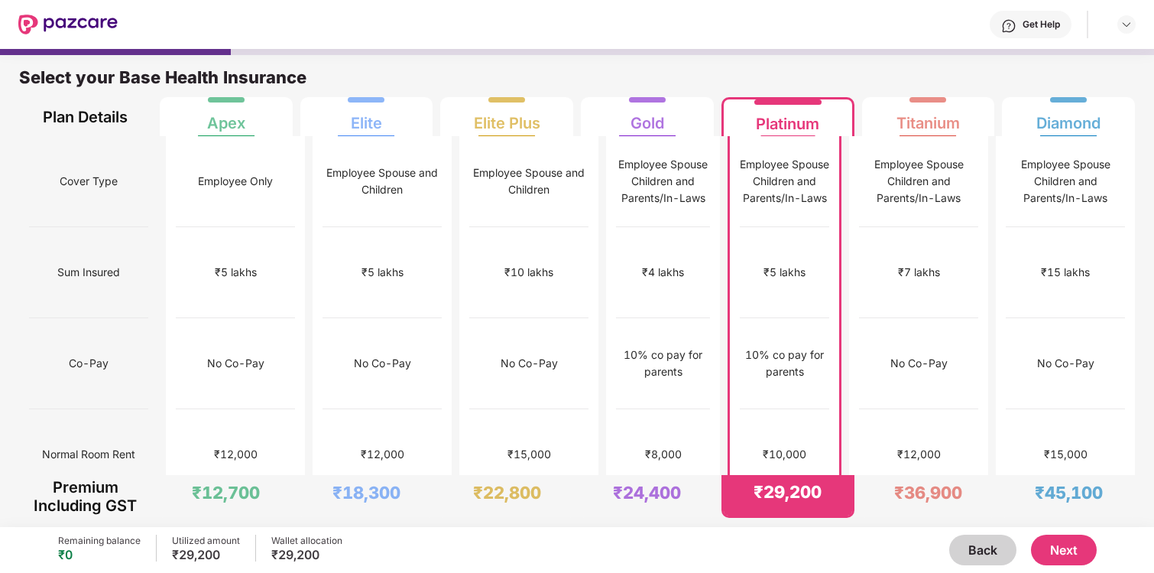
click at [1082, 558] on button "Next" at bounding box center [1064, 549] width 66 height 31
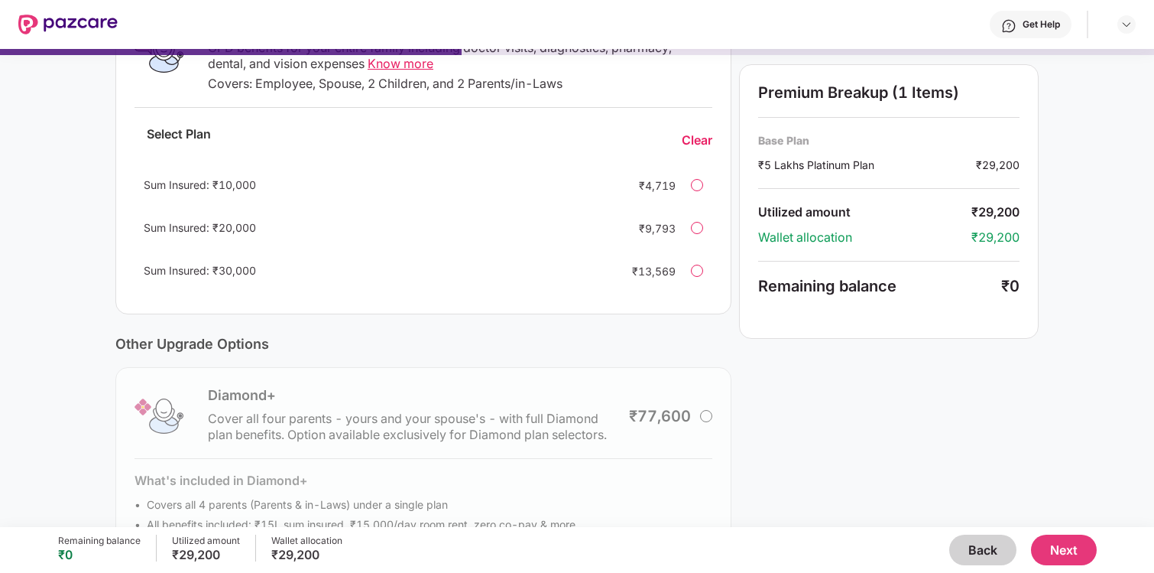
scroll to position [365, 0]
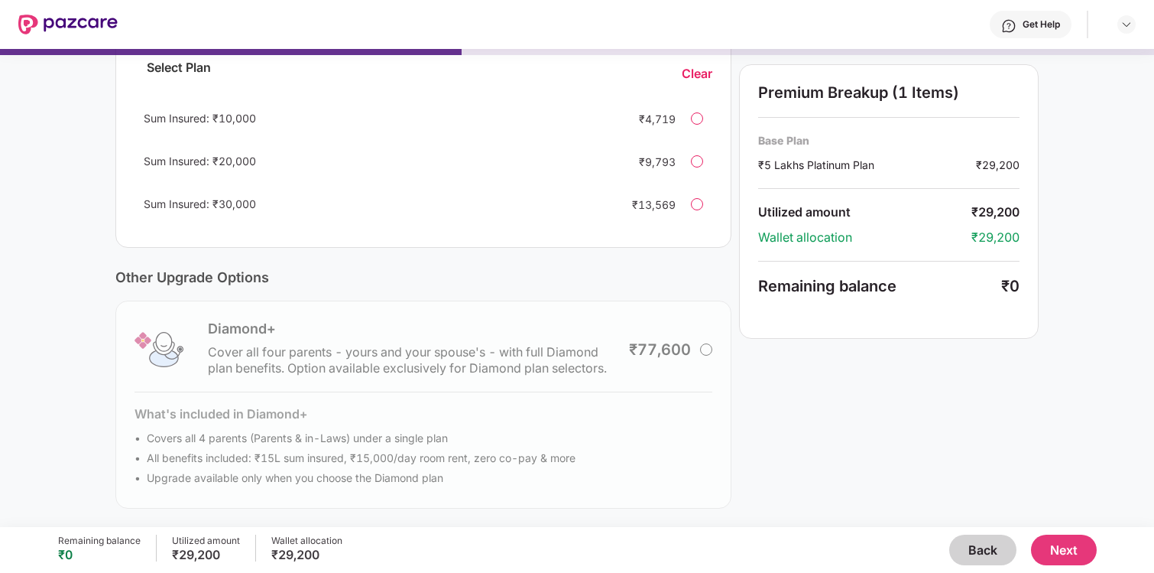
click at [1056, 550] on button "Next" at bounding box center [1064, 549] width 66 height 31
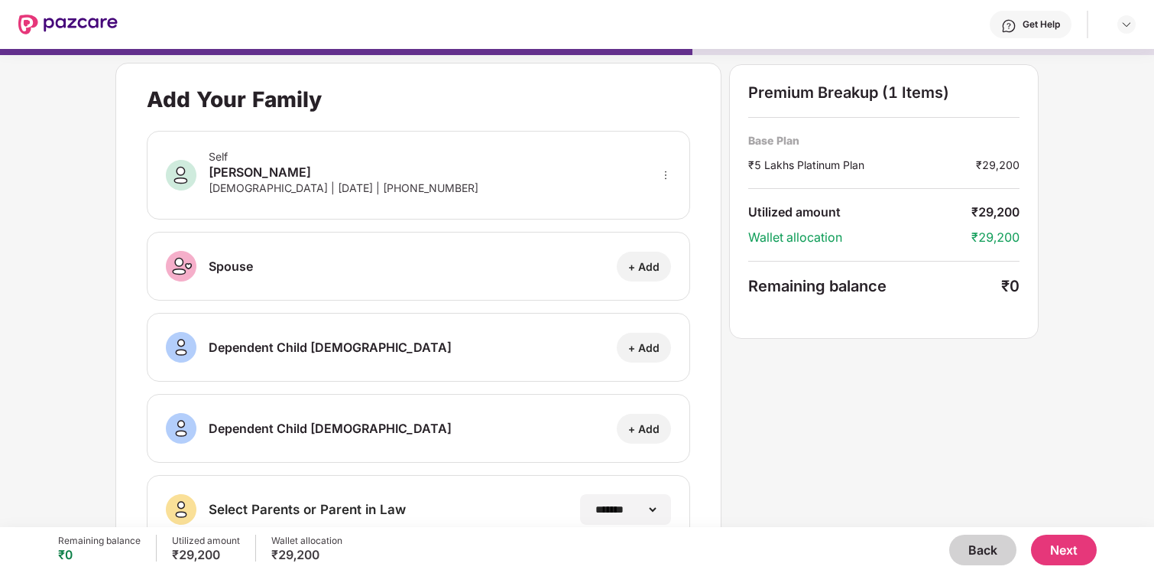
click at [1056, 550] on button "Next" at bounding box center [1064, 549] width 66 height 31
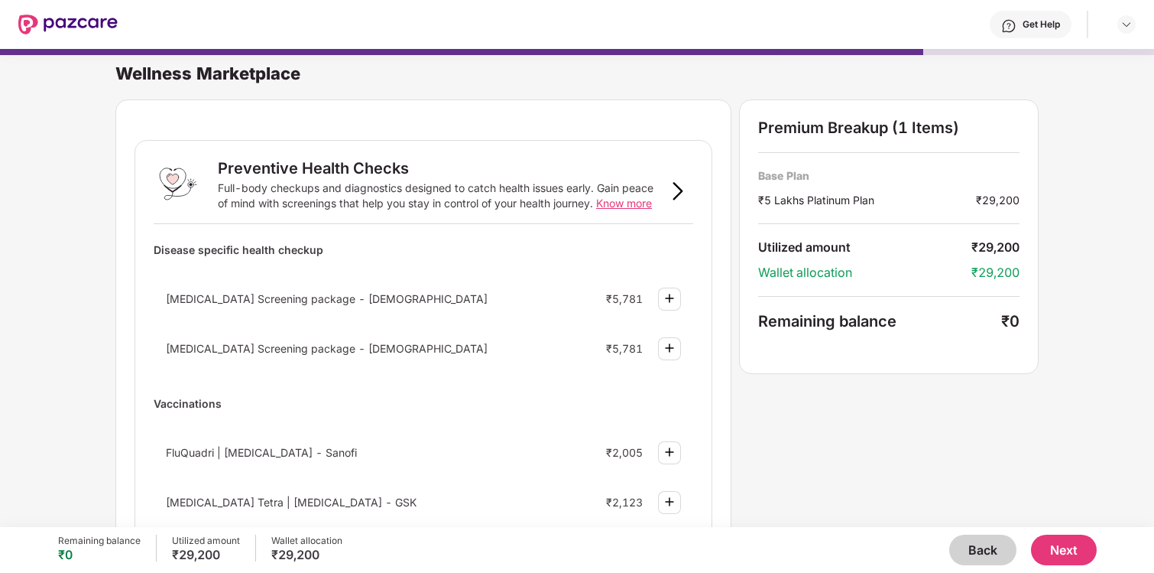
click at [1056, 550] on button "Next" at bounding box center [1064, 549] width 66 height 31
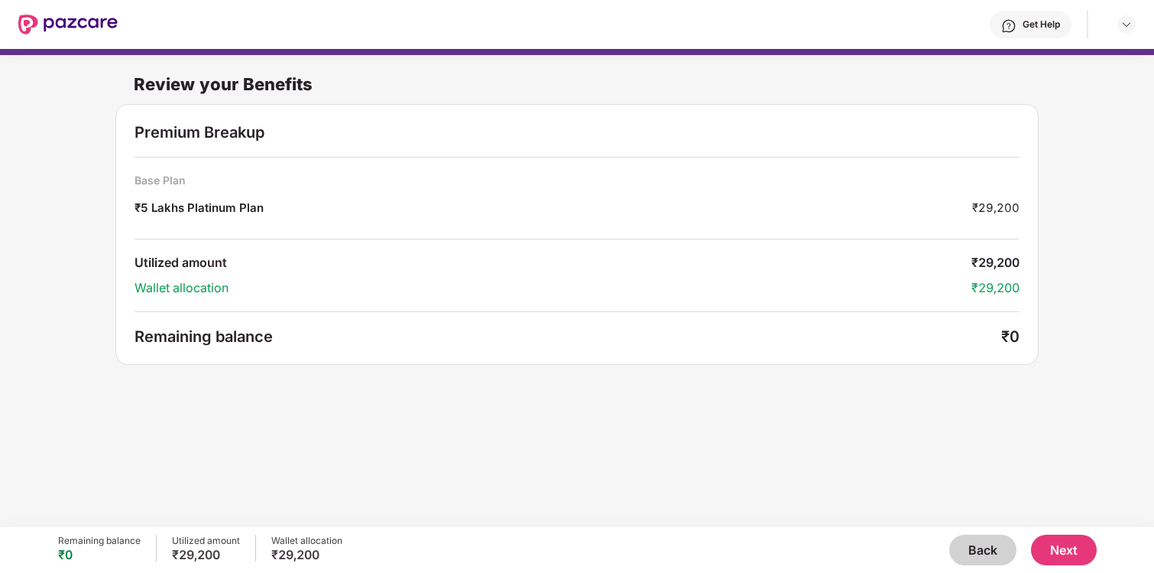
click at [1070, 552] on button "Next" at bounding box center [1064, 549] width 66 height 31
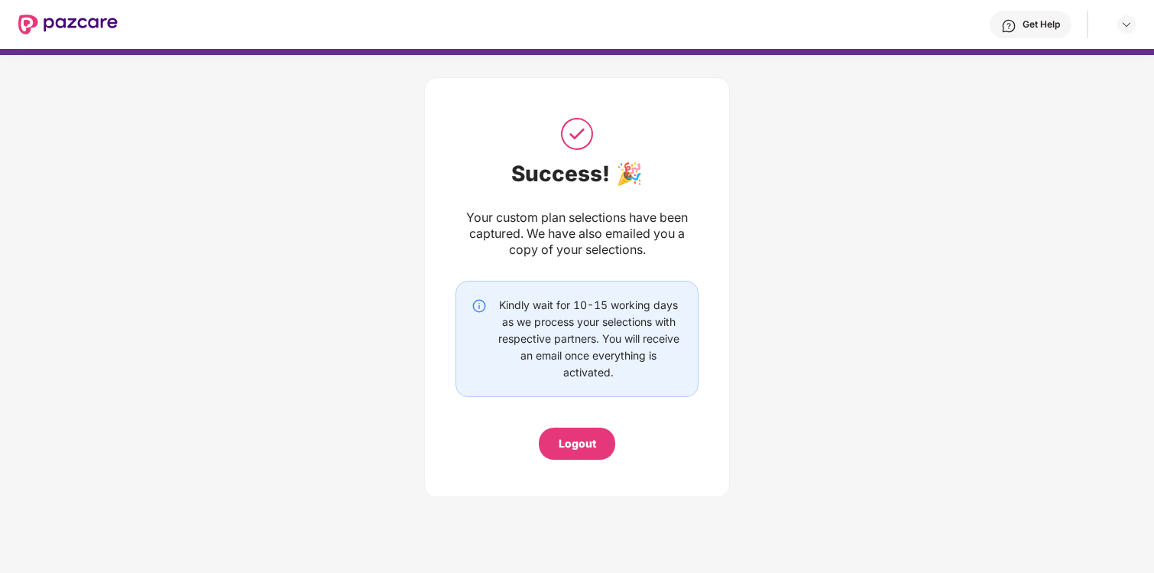
click at [565, 440] on div "Logout" at bounding box center [577, 443] width 37 height 17
